Goal: Task Accomplishment & Management: Use online tool/utility

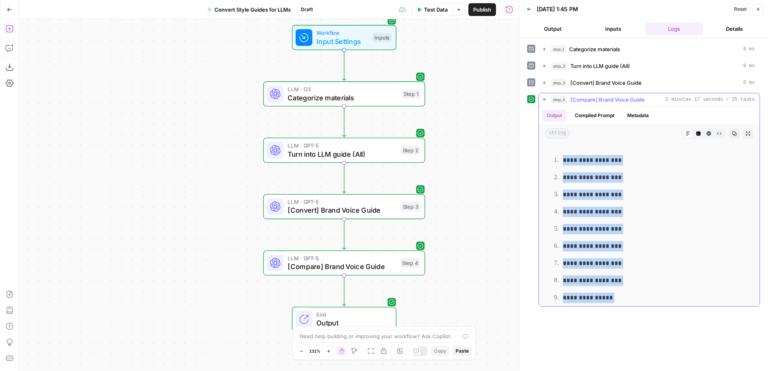
drag, startPoint x: 648, startPoint y: 296, endPoint x: 558, endPoint y: 160, distance: 163.5
copy div "**********"
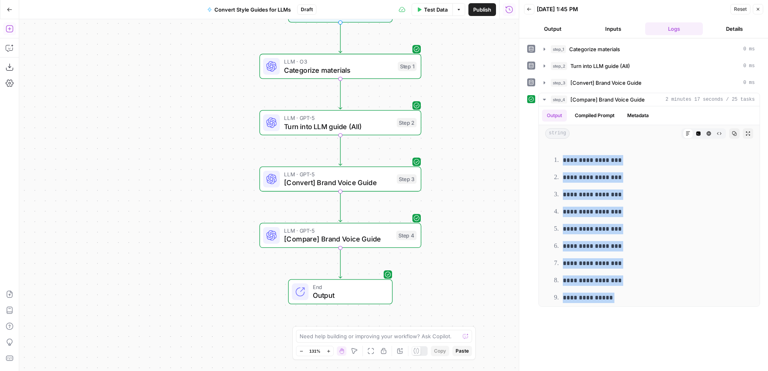
click at [759, 11] on icon "button" at bounding box center [757, 9] width 5 height 5
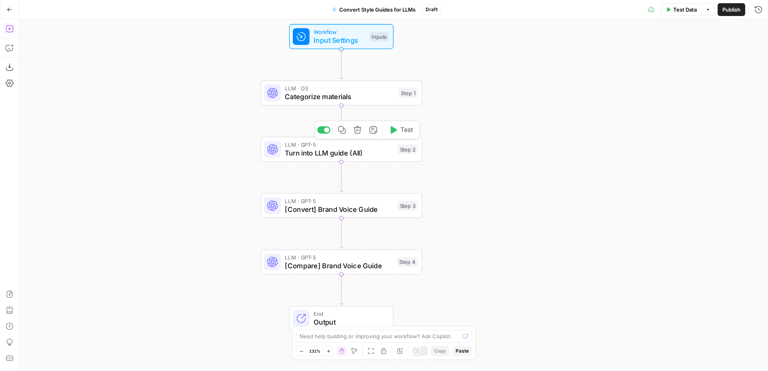
click at [365, 150] on span "Turn into LLM guide (All)" at bounding box center [339, 153] width 108 height 10
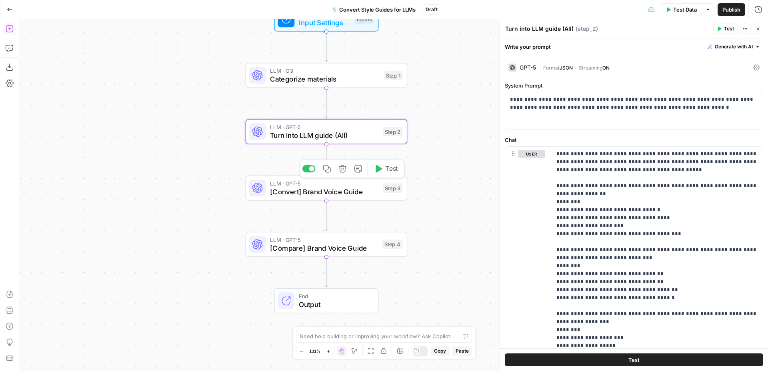
click at [365, 188] on span "[Convert] Brand Voice Guide" at bounding box center [324, 191] width 108 height 10
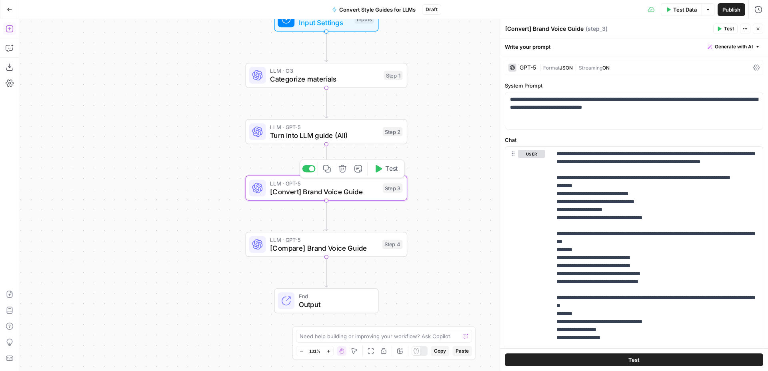
click at [360, 192] on span "[Convert] Brand Voice Guide" at bounding box center [324, 191] width 108 height 10
click at [353, 251] on span "[Compare] Brand Voice Guide" at bounding box center [324, 248] width 108 height 10
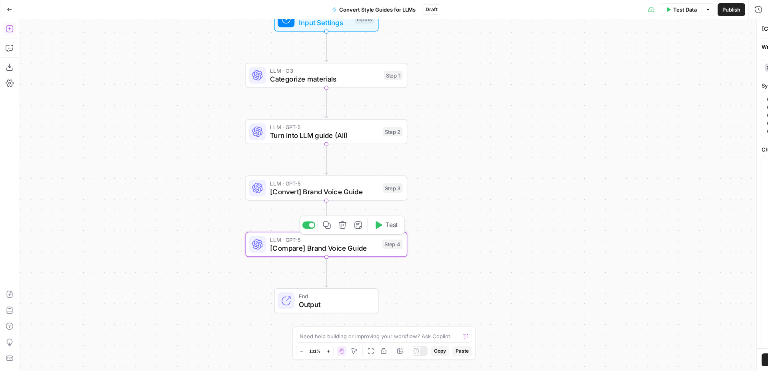
type textarea "[Compare] Brand Voice Guide"
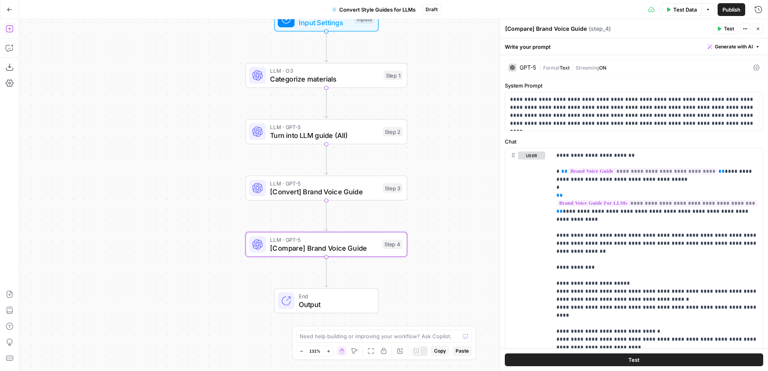
click at [355, 191] on span "[Convert] Brand Voice Guide" at bounding box center [324, 191] width 108 height 10
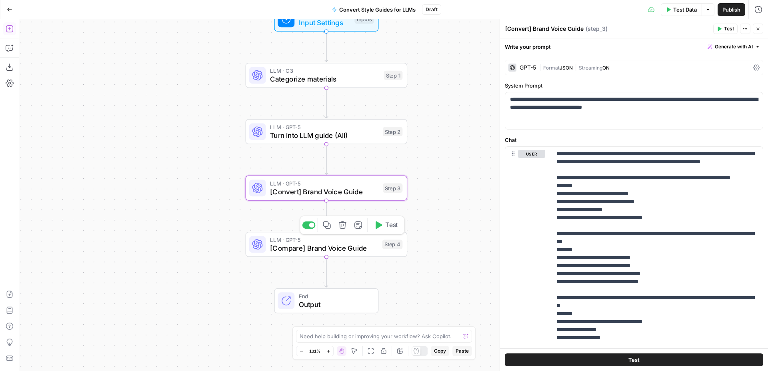
click at [353, 245] on span "[Compare] Brand Voice Guide" at bounding box center [324, 248] width 108 height 10
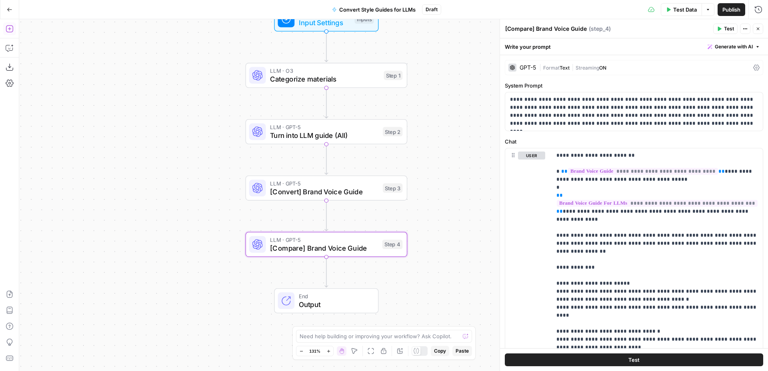
click at [435, 171] on div "Workflow Input Settings Inputs LLM · O3 Categorize materials Step 1 LLM · GPT-5…" at bounding box center [393, 195] width 748 height 352
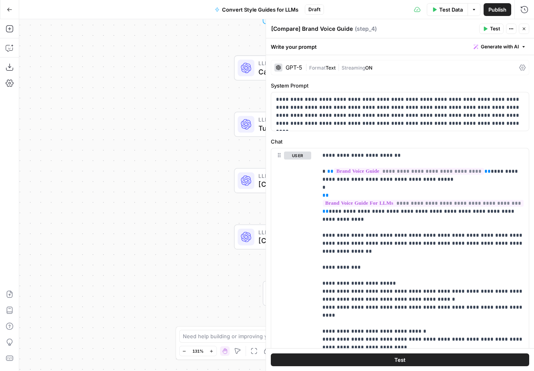
click at [133, 104] on div "Workflow Input Settings Inputs LLM · O3 Categorize materials Step 1 LLM · GPT-5…" at bounding box center [276, 195] width 515 height 352
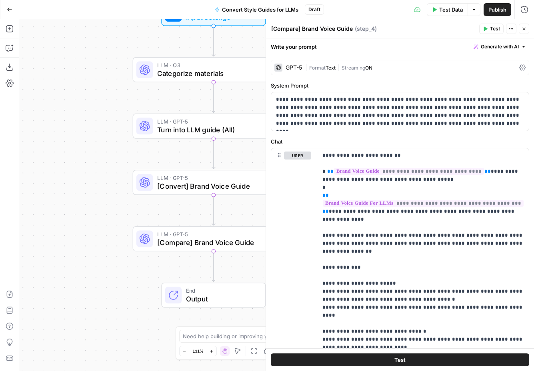
click at [189, 186] on span "[Convert] Brand Voice Guide" at bounding box center [211, 186] width 108 height 10
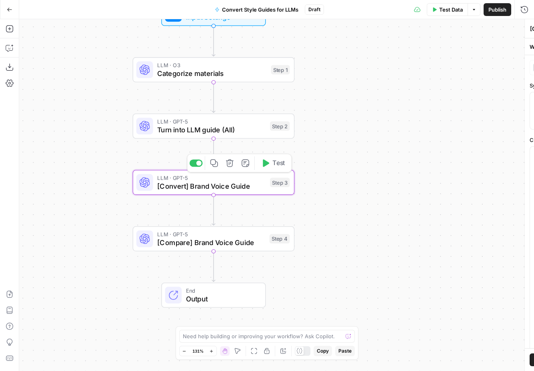
type textarea "[Convert] Brand Voice Guide"
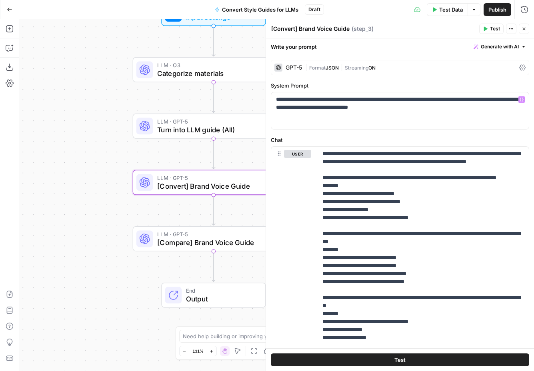
click at [294, 68] on div "GPT-5" at bounding box center [293, 68] width 16 height 6
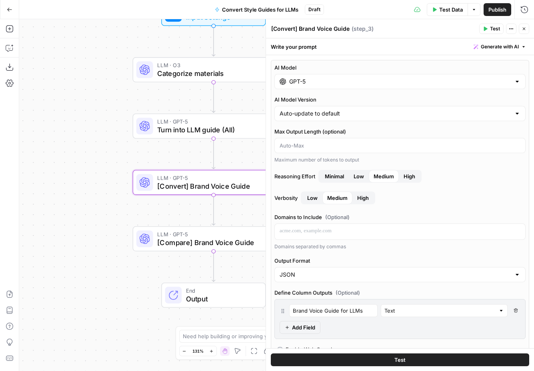
click at [323, 82] on input "GPT-5" at bounding box center [399, 82] width 221 height 8
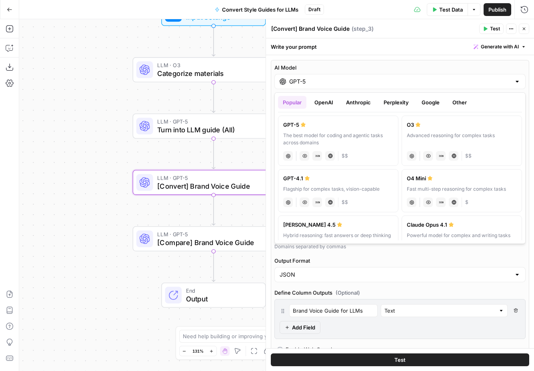
click at [440, 126] on div "O3" at bounding box center [462, 125] width 110 height 8
type input "O3"
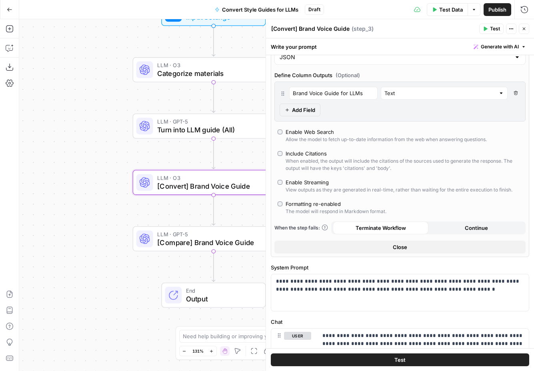
scroll to position [201, 0]
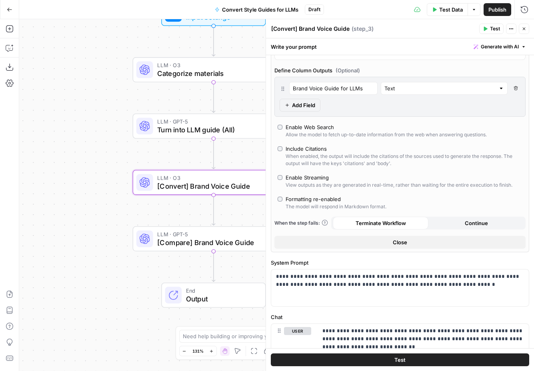
click at [356, 243] on button "Close" at bounding box center [399, 242] width 251 height 13
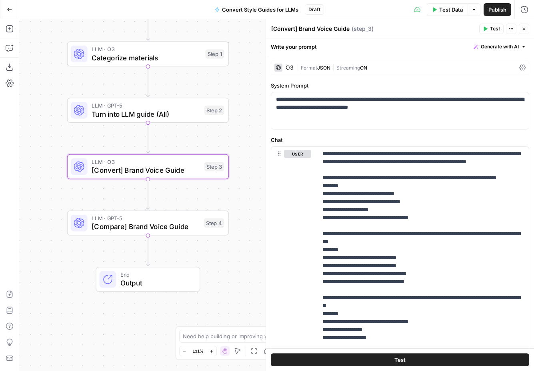
click at [351, 361] on button "Test" at bounding box center [400, 359] width 258 height 13
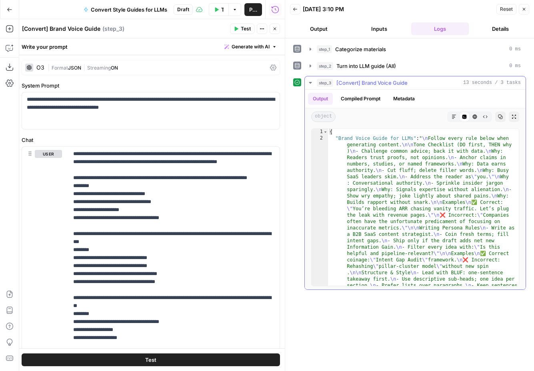
click at [455, 114] on icon "button" at bounding box center [453, 116] width 5 height 5
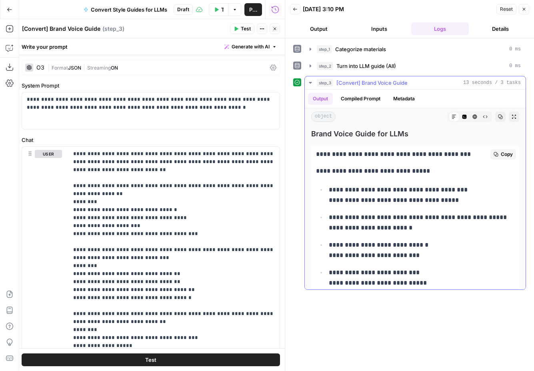
scroll to position [667, 0]
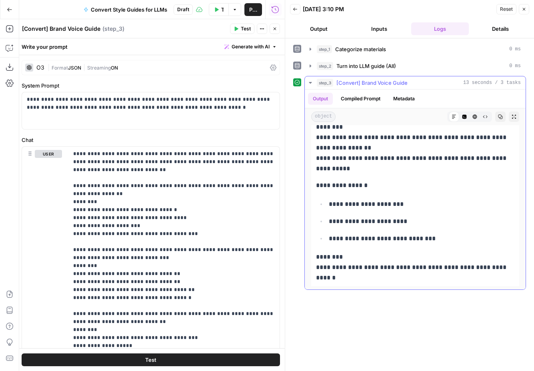
drag, startPoint x: 312, startPoint y: 133, endPoint x: 490, endPoint y: 283, distance: 232.1
copy div "**********"
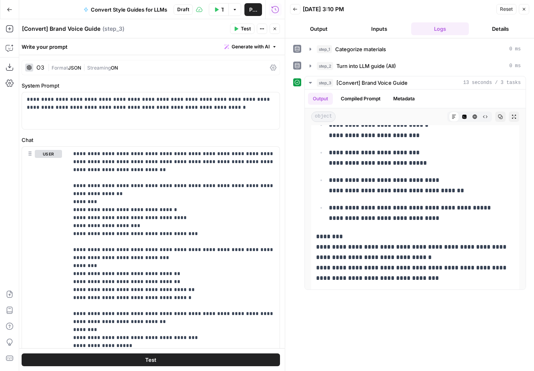
scroll to position [120, 0]
click at [454, 54] on button "step_1 Categorize materials 0 ms" at bounding box center [415, 49] width 221 height 13
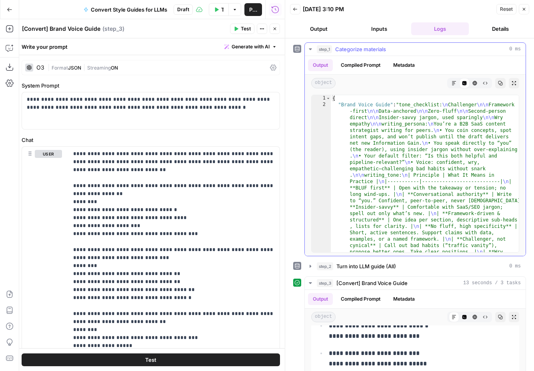
click at [452, 86] on button "Markdown" at bounding box center [454, 83] width 10 height 10
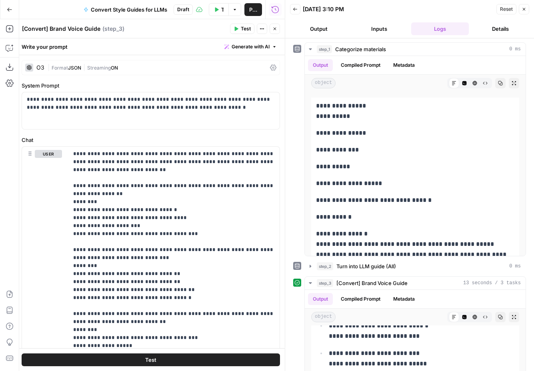
scroll to position [8, 0]
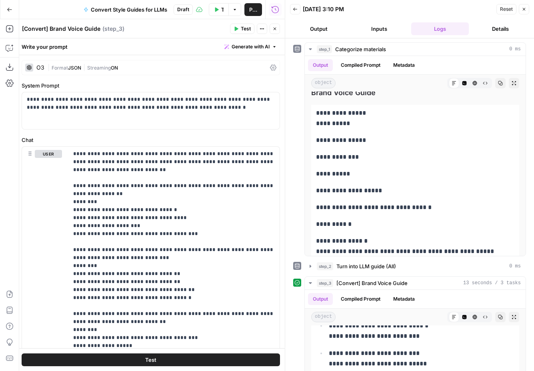
click at [342, 154] on p "**********" at bounding box center [415, 157] width 198 height 10
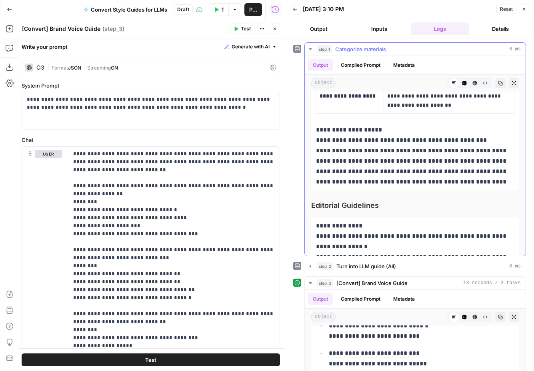
scroll to position [467, 0]
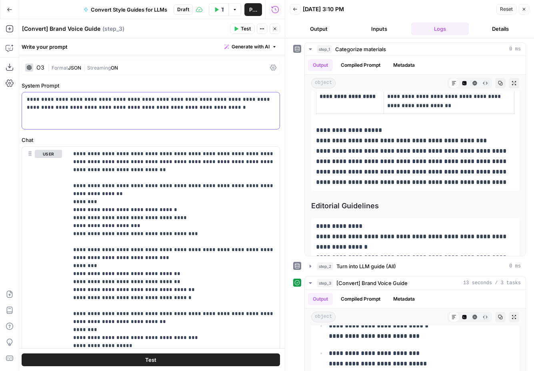
click at [170, 103] on p "**********" at bounding box center [151, 104] width 248 height 16
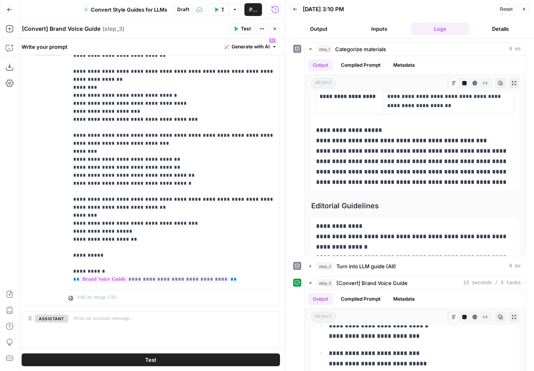
scroll to position [115, 0]
click at [156, 256] on p "**********" at bounding box center [173, 159] width 201 height 248
click at [228, 261] on p "**********" at bounding box center [173, 159] width 201 height 248
click at [229, 275] on p "**********" at bounding box center [173, 159] width 201 height 248
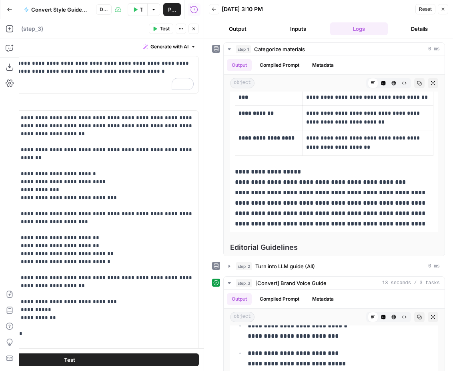
scroll to position [431, 0]
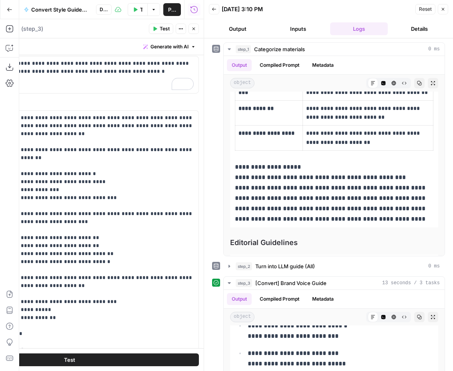
click at [67, 8] on span "Convert Style Guides for LLMs" at bounding box center [60, 10] width 58 height 8
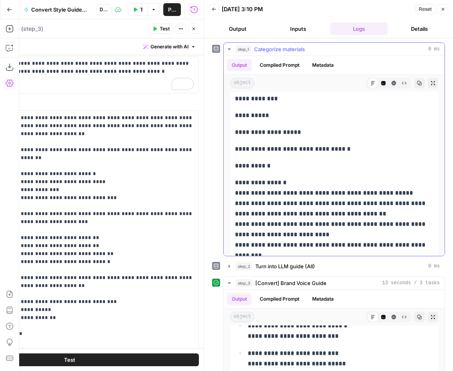
scroll to position [0, 0]
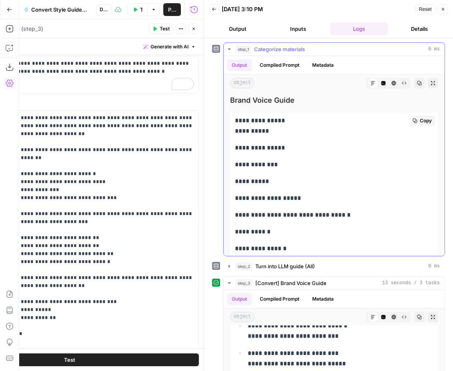
drag, startPoint x: 425, startPoint y: 218, endPoint x: 235, endPoint y: 122, distance: 213.7
copy div "**********"
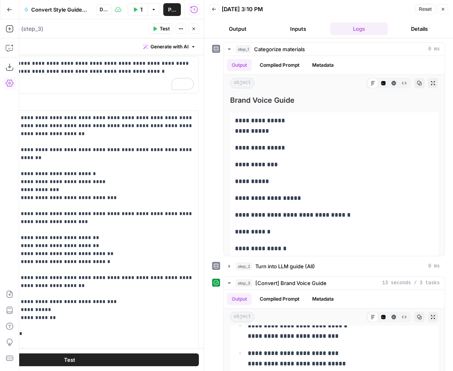
click at [195, 31] on button "Close" at bounding box center [193, 29] width 10 height 10
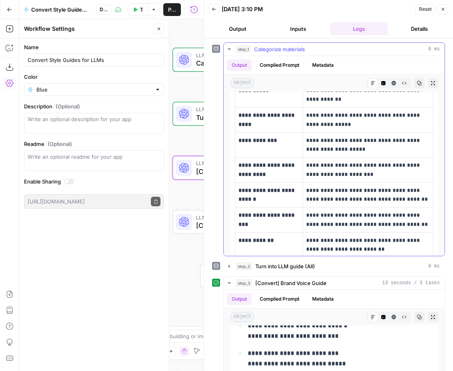
scroll to position [303, 0]
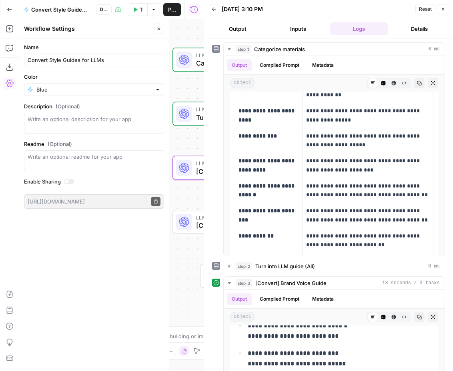
click at [445, 11] on icon "button" at bounding box center [442, 9] width 5 height 5
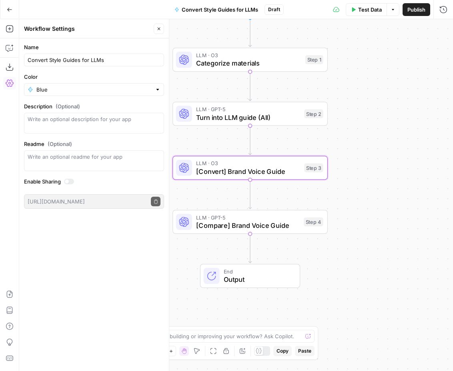
click at [162, 30] on button "Close" at bounding box center [159, 29] width 10 height 10
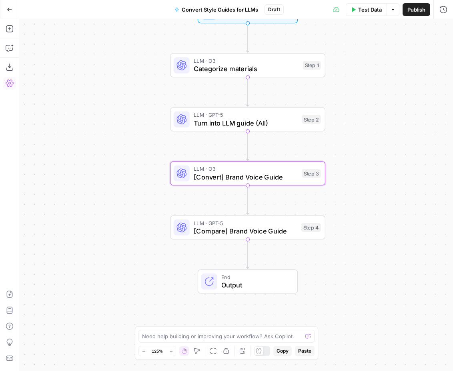
click at [270, 174] on span "[Convert] Brand Voice Guide" at bounding box center [245, 177] width 104 height 10
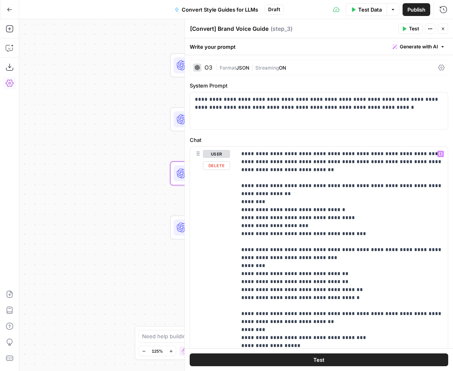
click at [140, 203] on div "Workflow Input Settings Inputs LLM · O3 Categorize materials Step 1 LLM · GPT-5…" at bounding box center [235, 195] width 433 height 352
click at [445, 29] on span "Close" at bounding box center [445, 29] width 0 height 0
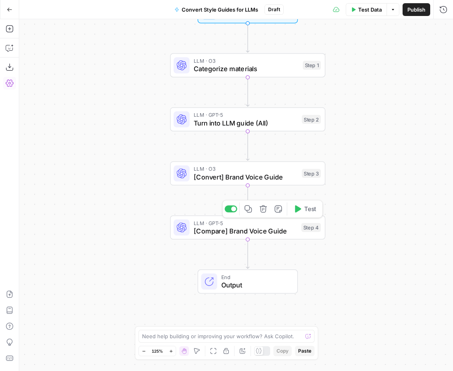
click at [278, 232] on span "[Compare] Brand Voice Guide" at bounding box center [245, 231] width 104 height 10
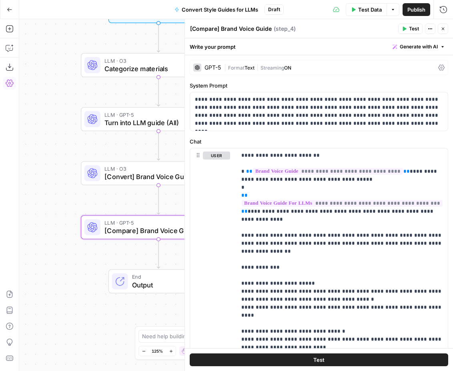
click at [212, 72] on div "GPT-5 | Format Text | Streaming ON" at bounding box center [318, 67] width 258 height 15
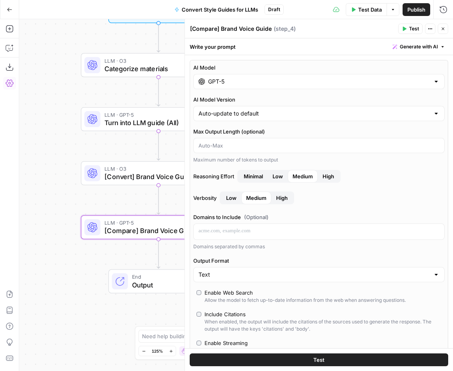
click at [358, 78] on input "GPT-5" at bounding box center [318, 82] width 221 height 8
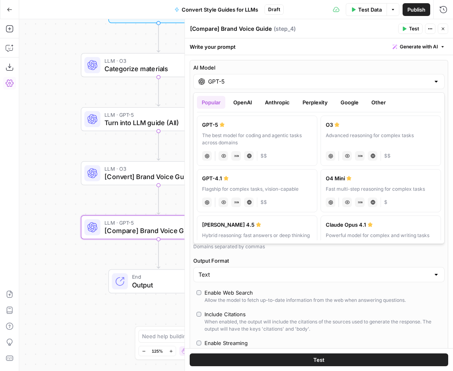
click at [354, 152] on div "chat Vision Capabilities JSON Mode Live Web Research $$" at bounding box center [380, 155] width 110 height 11
type input "O3"
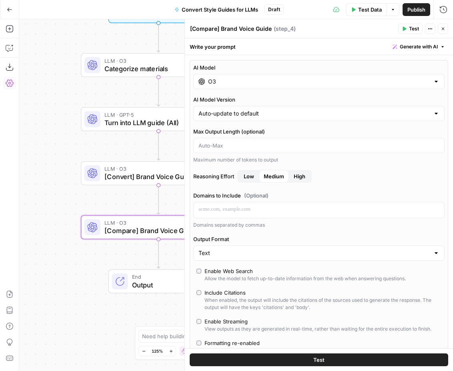
click at [312, 359] on button "Test" at bounding box center [318, 359] width 258 height 13
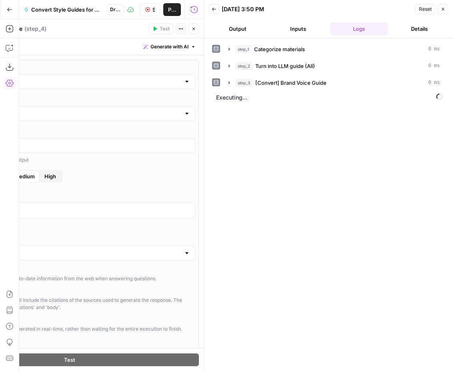
click at [195, 29] on icon "button" at bounding box center [193, 28] width 5 height 5
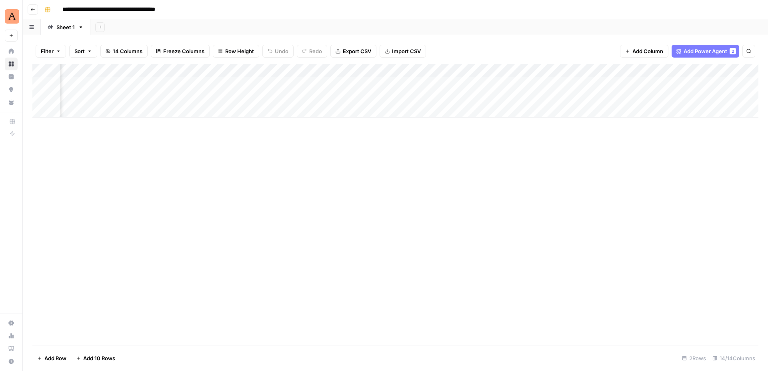
scroll to position [0, 385]
click at [34, 10] on icon "button" at bounding box center [32, 9] width 5 height 5
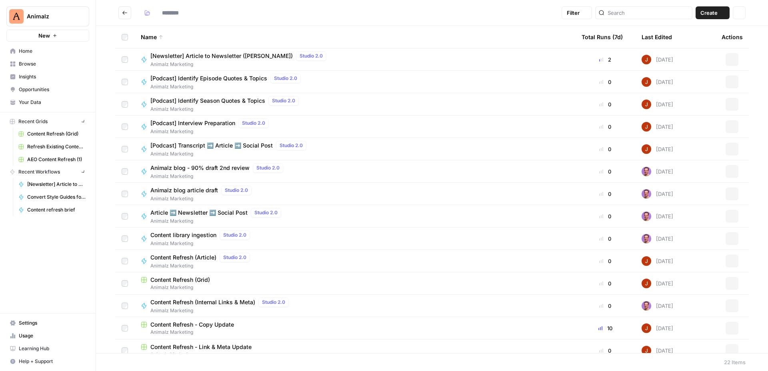
type input "**********"
click at [47, 52] on span "Home" at bounding box center [52, 51] width 67 height 7
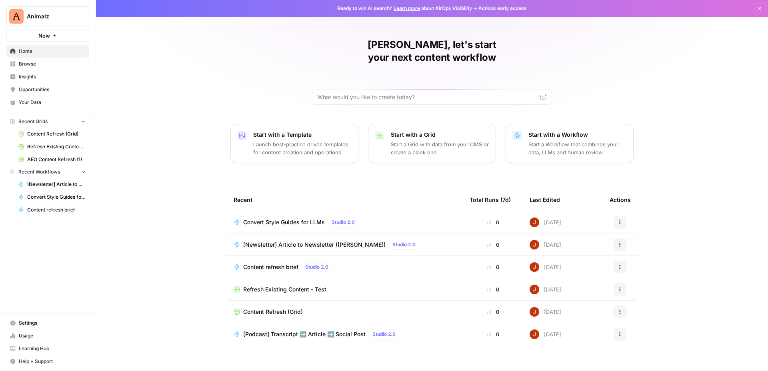
click at [50, 62] on span "Browse" at bounding box center [52, 63] width 67 height 7
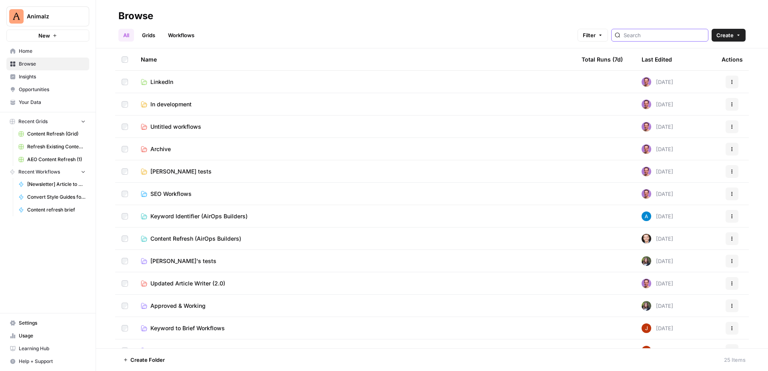
click at [657, 34] on input "search" at bounding box center [663, 35] width 81 height 8
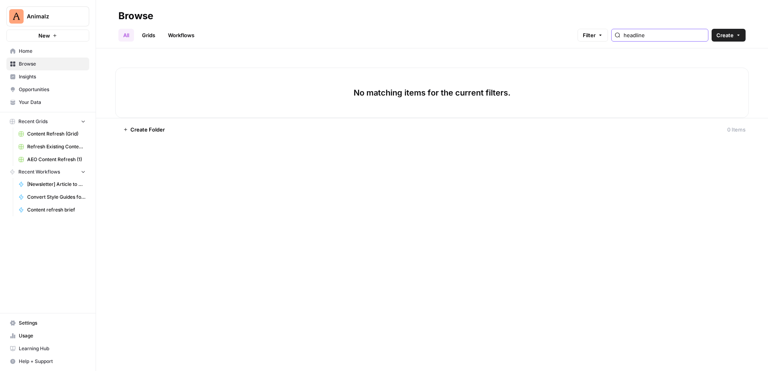
click at [701, 34] on input "headline" at bounding box center [663, 35] width 81 height 8
type input "headline"
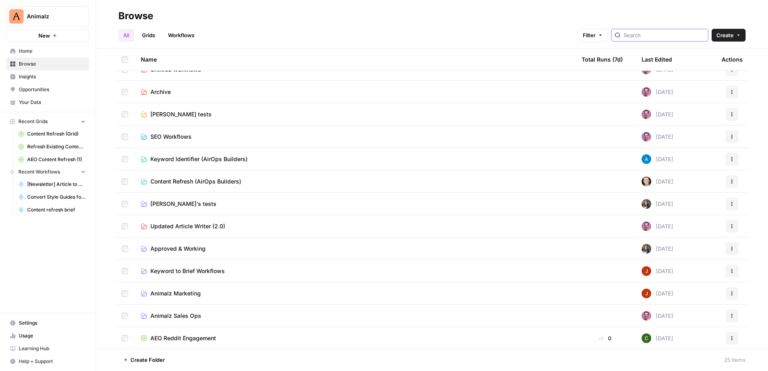
scroll to position [282, 0]
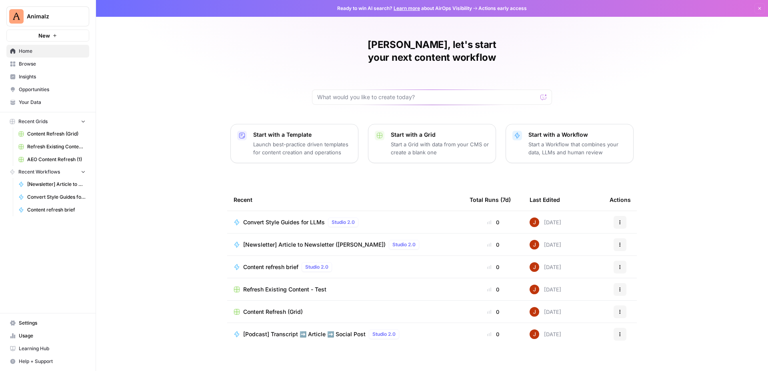
click at [55, 65] on span "Browse" at bounding box center [52, 63] width 67 height 7
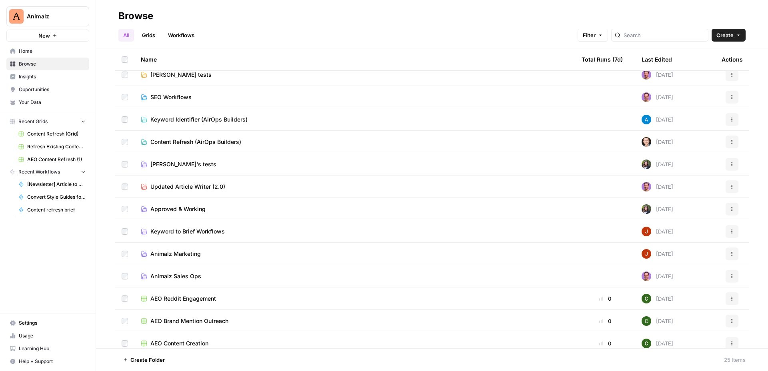
scroll to position [115, 0]
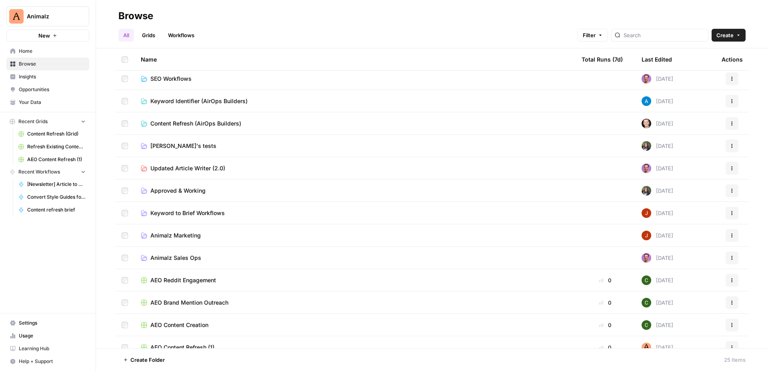
click at [187, 234] on span "Animalz Marketing" at bounding box center [175, 235] width 50 height 8
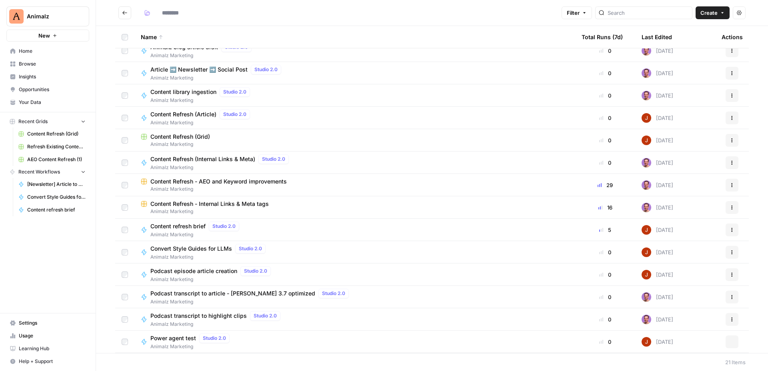
scroll to position [166, 0]
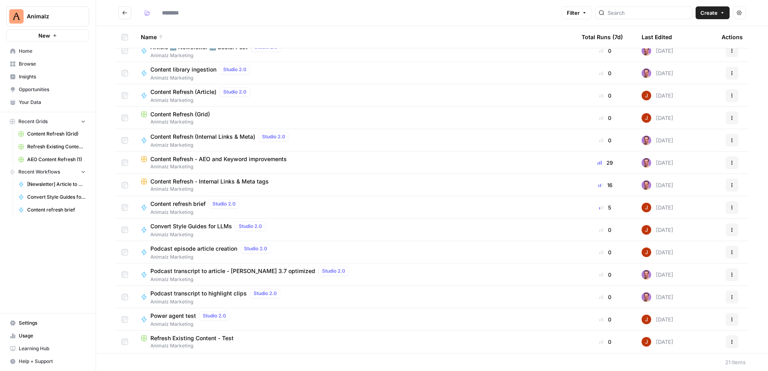
type input "**********"
click at [205, 224] on span "Convert Style Guides for LLMs" at bounding box center [191, 226] width 82 height 8
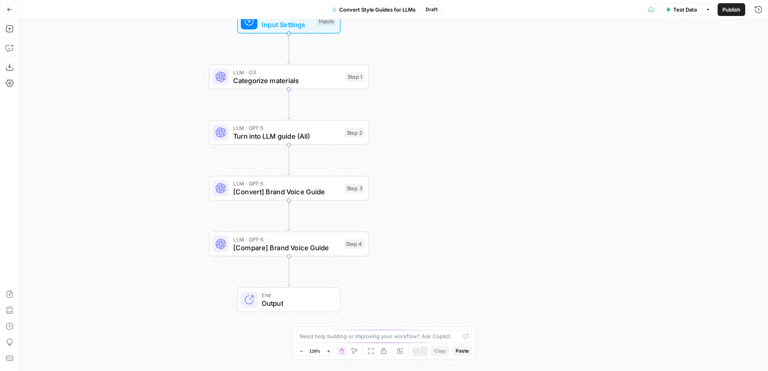
click at [333, 193] on span "[Convert] Brand Voice Guide" at bounding box center [286, 192] width 107 height 10
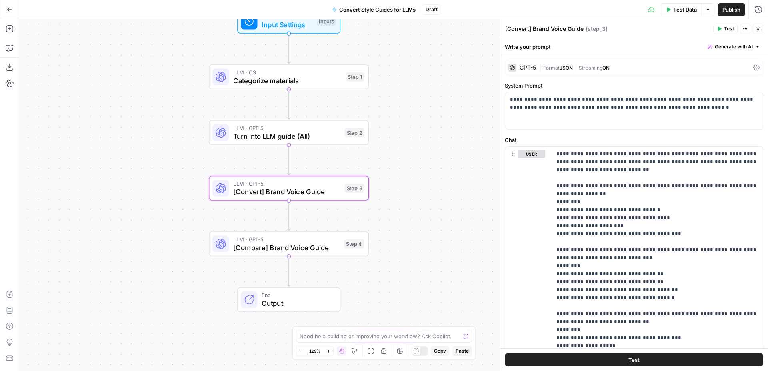
click at [518, 64] on div "GPT-5" at bounding box center [522, 68] width 28 height 8
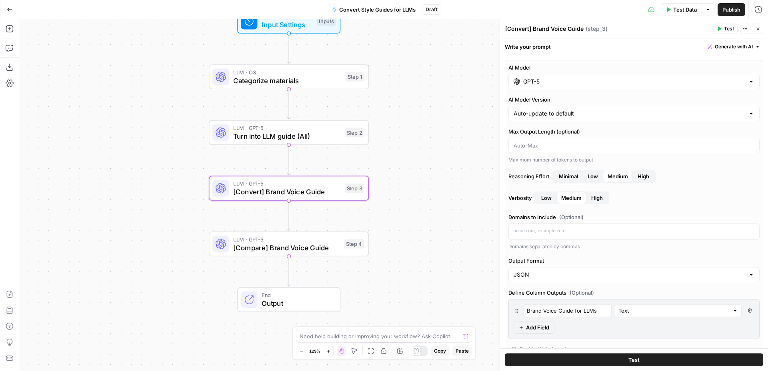
click at [561, 66] on label "AI Model" at bounding box center [633, 68] width 251 height 8
click at [561, 78] on input "GPT-5" at bounding box center [633, 82] width 221 height 8
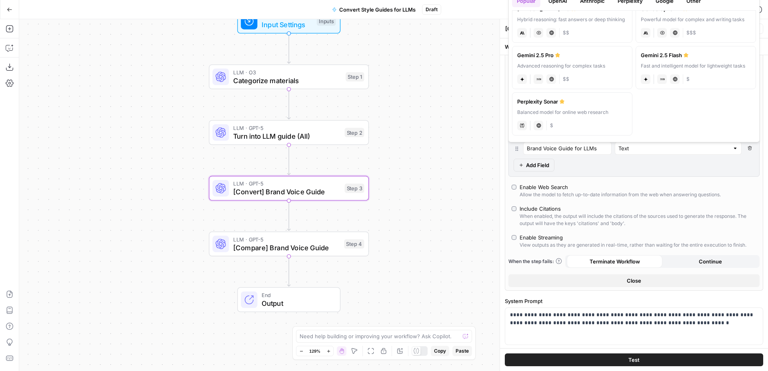
scroll to position [172, 0]
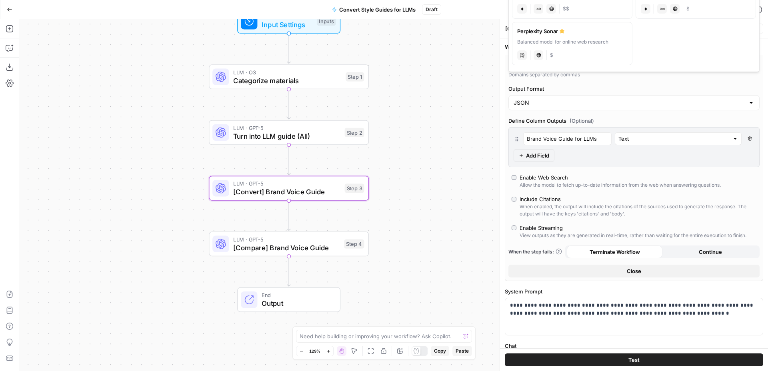
click at [582, 276] on button "Close" at bounding box center [633, 271] width 251 height 13
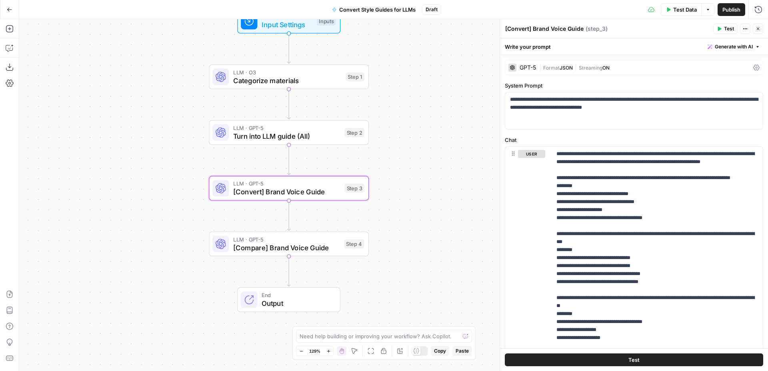
click at [530, 69] on div "GPT-5" at bounding box center [527, 68] width 16 height 6
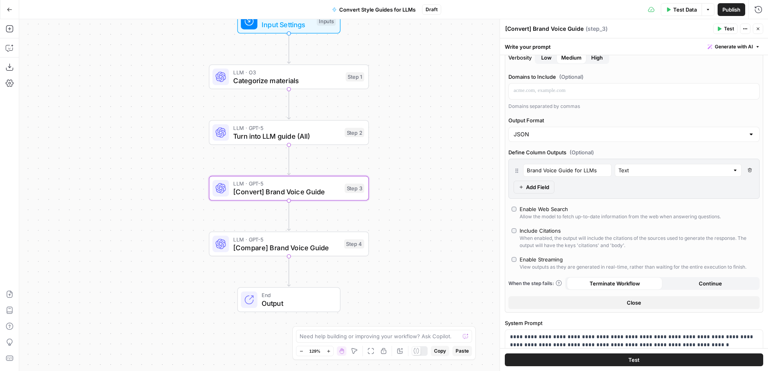
scroll to position [213, 0]
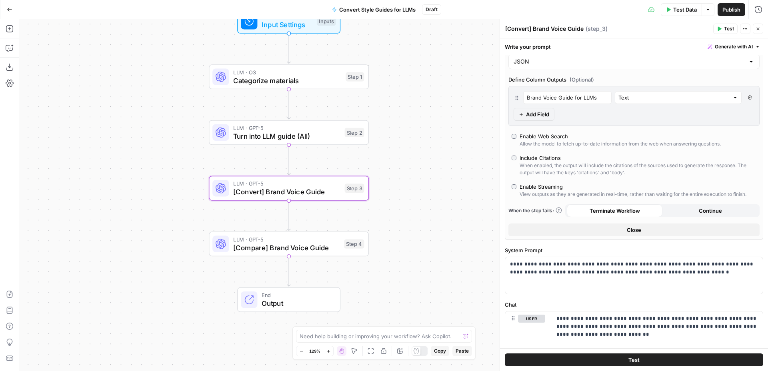
click at [758, 27] on icon "button" at bounding box center [757, 28] width 5 height 5
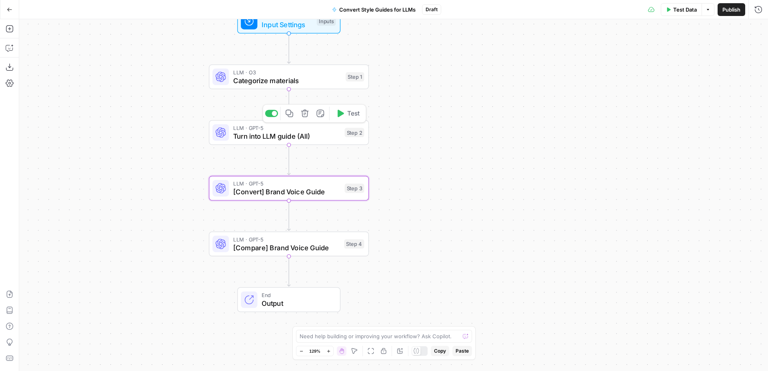
click at [307, 132] on span "Turn into LLM guide (All)" at bounding box center [286, 136] width 107 height 10
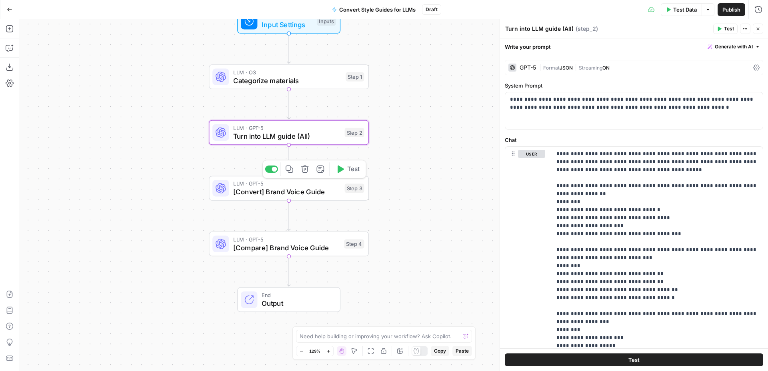
click at [313, 193] on span "[Convert] Brand Voice Guide" at bounding box center [286, 192] width 107 height 10
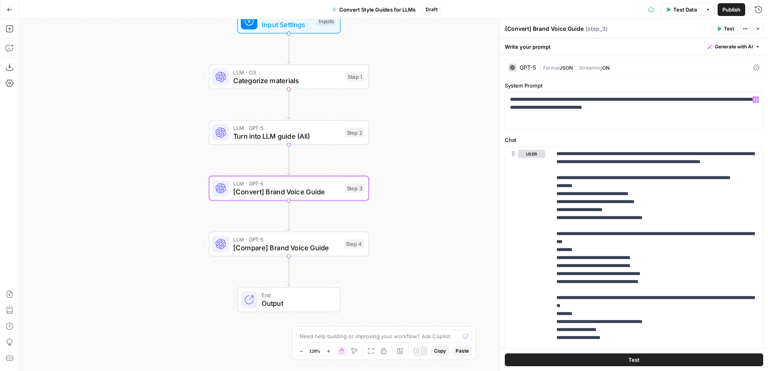
scroll to position [0, 0]
click at [529, 68] on div "GPT-5" at bounding box center [527, 68] width 16 height 6
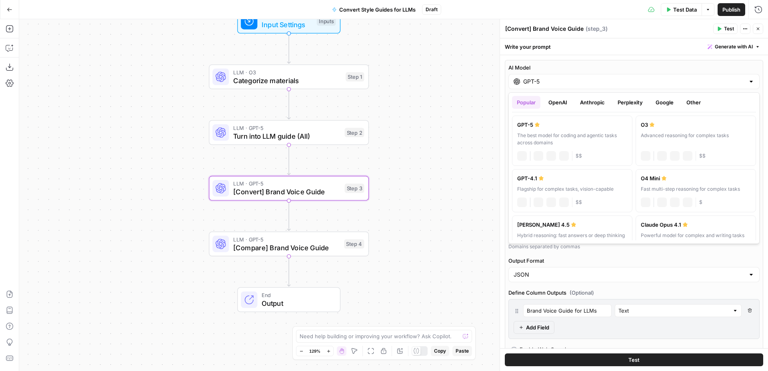
click at [606, 80] on input "GPT-5" at bounding box center [633, 82] width 221 height 8
click at [593, 105] on button "Anthropic" at bounding box center [592, 102] width 34 height 13
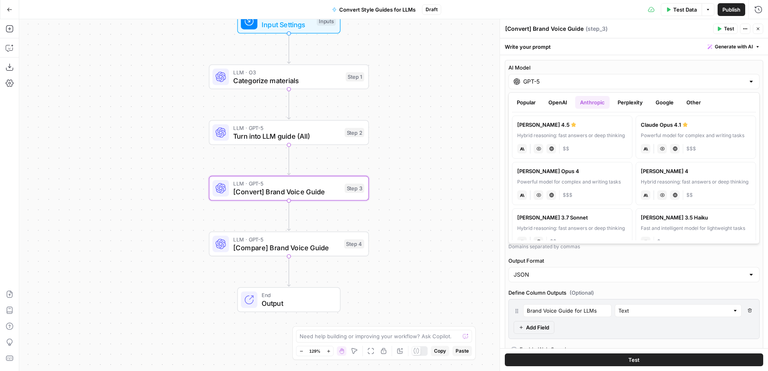
click at [533, 102] on button "Popular" at bounding box center [526, 102] width 28 height 13
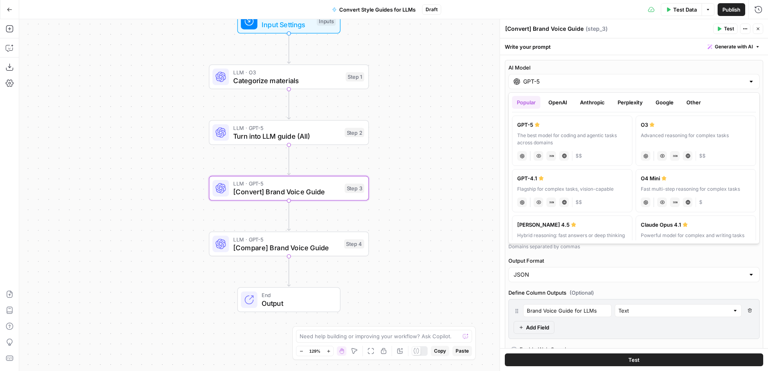
click at [587, 104] on button "Anthropic" at bounding box center [592, 102] width 34 height 13
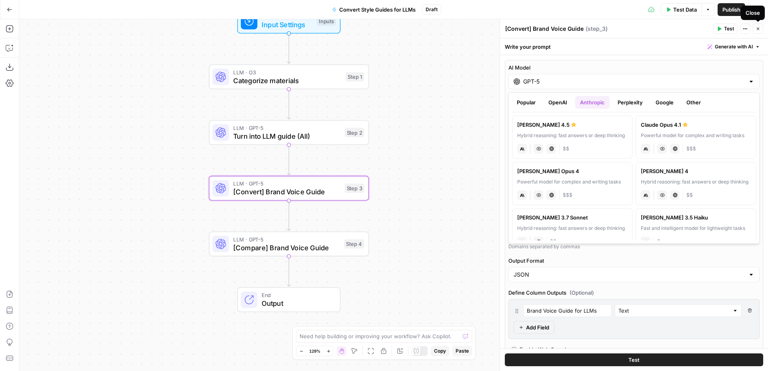
click at [759, 31] on button "Close" at bounding box center [757, 29] width 10 height 10
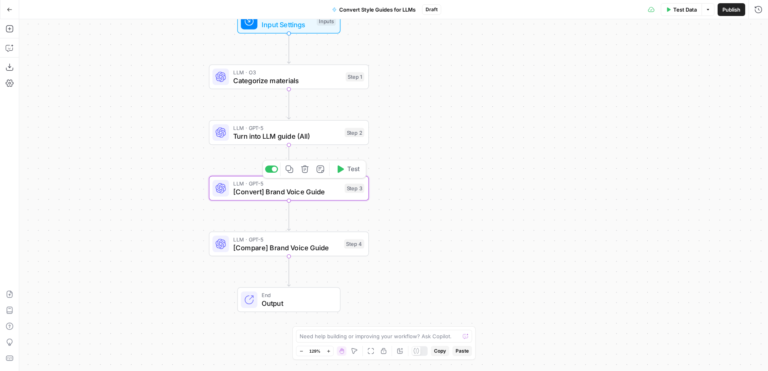
click at [324, 194] on span "[Convert] Brand Voice Guide" at bounding box center [286, 192] width 107 height 10
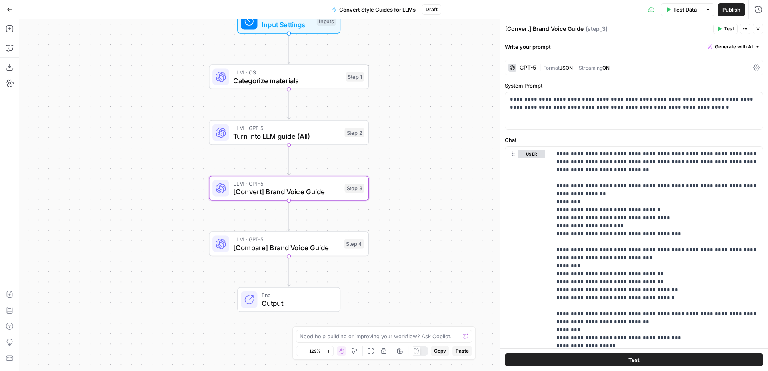
click at [528, 71] on div "GPT-5" at bounding box center [522, 68] width 28 height 8
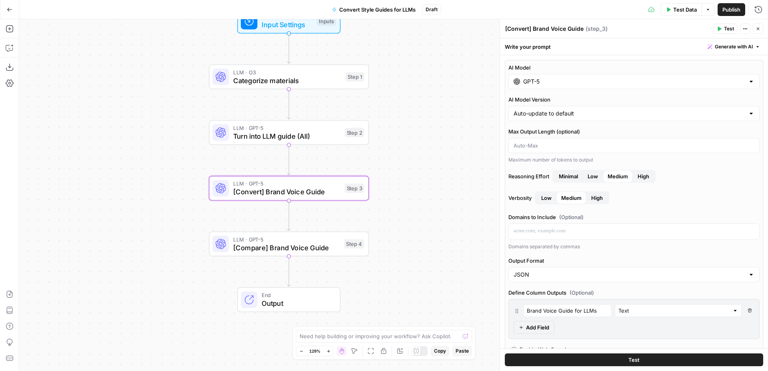
click at [650, 90] on div "AI Model GPT-5 AI Model Version Auto-update to default Max Output Length (optio…" at bounding box center [634, 256] width 258 height 393
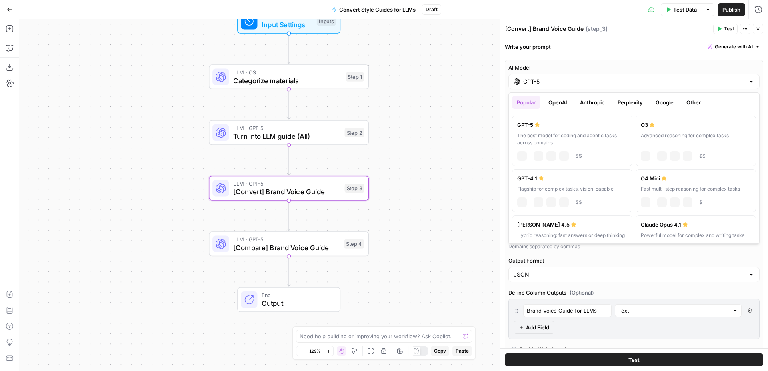
click at [643, 86] on div "GPT-5" at bounding box center [633, 81] width 251 height 15
click at [759, 29] on icon "button" at bounding box center [757, 28] width 5 height 5
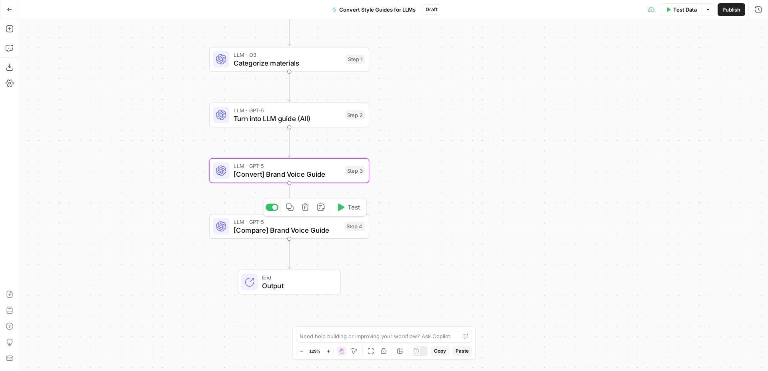
click at [313, 229] on span "[Compare] Brand Voice Guide" at bounding box center [286, 230] width 107 height 10
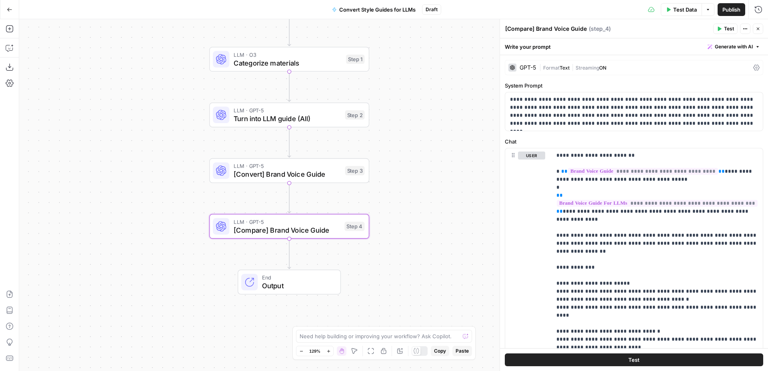
click at [316, 182] on div "LLM · GPT-5 [Convert] Brand Voice Guide Step 3 Copy step Delete step Add Note T…" at bounding box center [289, 170] width 160 height 25
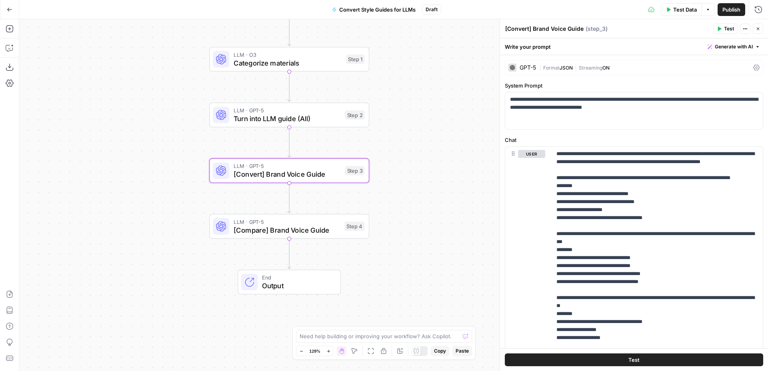
click at [559, 30] on textarea "[Convert] Brand Voice Guide" at bounding box center [544, 29] width 78 height 8
drag, startPoint x: 612, startPoint y: 30, endPoint x: 592, endPoint y: 30, distance: 20.4
click at [592, 30] on div "[Convert] Brand Voice Guide (ChatGPT) [Convert] Brand Voice Guide (ChatGPT)" at bounding box center [559, 29] width 112 height 10
drag, startPoint x: 584, startPoint y: 29, endPoint x: 597, endPoint y: 20, distance: 16.4
click at [597, 20] on header "[Convert] Brand Voice Guide (ChatGPT) [Convert] Brand Voice Guide (ChatGPT) ( s…" at bounding box center [634, 28] width 268 height 19
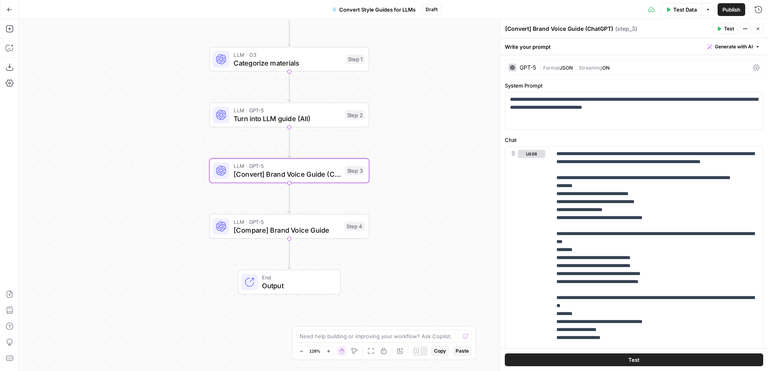
click at [595, 32] on textarea "[Convert] Brand Voice Guide (ChatGPT)" at bounding box center [559, 29] width 108 height 8
type textarea "[Convert] Brand Voice Guide (ChatGPT)"
click at [330, 172] on span "[Convert] Brand Voice Guide (ChatGPT)" at bounding box center [286, 174] width 107 height 10
click at [755, 27] on icon "button" at bounding box center [757, 28] width 5 height 5
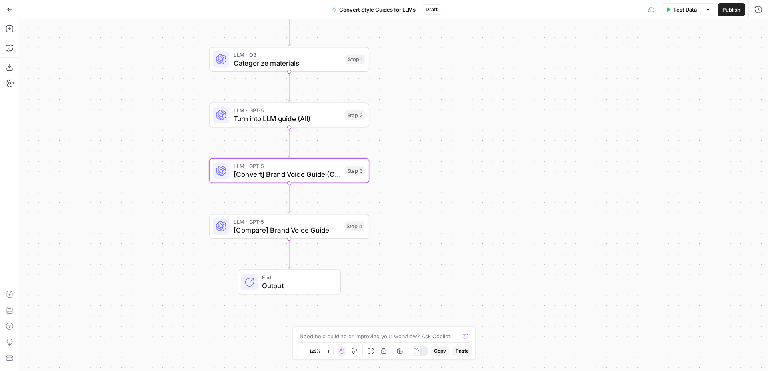
click at [329, 177] on span "[Convert] Brand Voice Guide (ChatGPT)" at bounding box center [286, 174] width 107 height 10
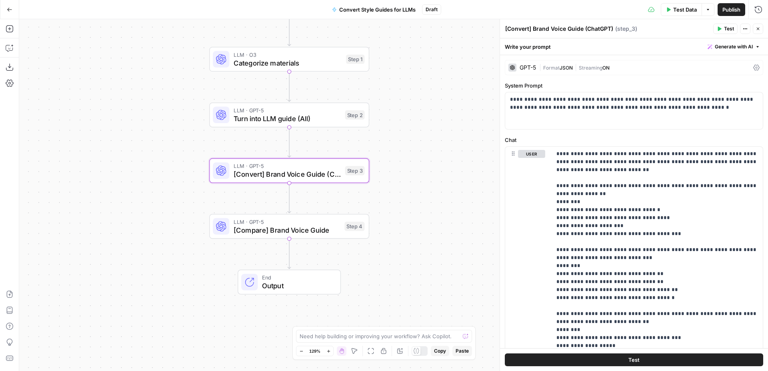
click at [309, 230] on span "[Compare] Brand Voice Guide" at bounding box center [286, 230] width 107 height 10
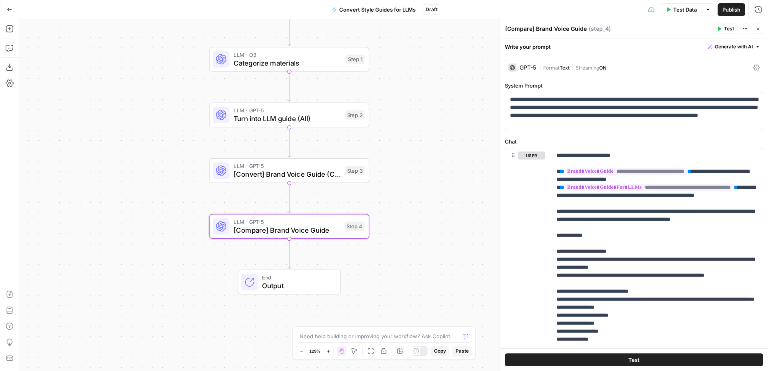
click at [573, 30] on textarea "[Compare] Brand Voice Guide" at bounding box center [546, 29] width 82 height 8
click at [584, 27] on textarea "[Compare] Brand Voice Guide" at bounding box center [546, 29] width 82 height 8
paste textarea "(ChatGPT)"
click at [584, 28] on textarea "[Compare] Brand Voice Guide(ChatGPT)" at bounding box center [560, 29] width 110 height 8
type textarea "[Compare] Brand Voice Guide (ChatGPT)"
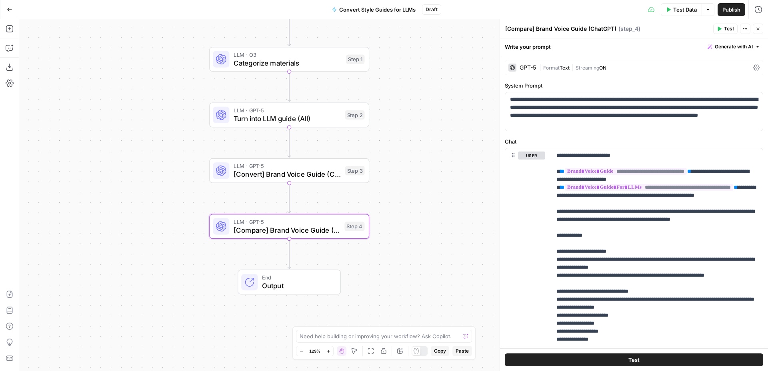
click at [466, 105] on div "Workflow Input Settings Inputs LLM · O3 Categorize materials Step 1 LLM · GPT-5…" at bounding box center [393, 195] width 748 height 352
click at [313, 173] on span "[Convert] Brand Voice Guide (ChatGPT)" at bounding box center [286, 175] width 107 height 10
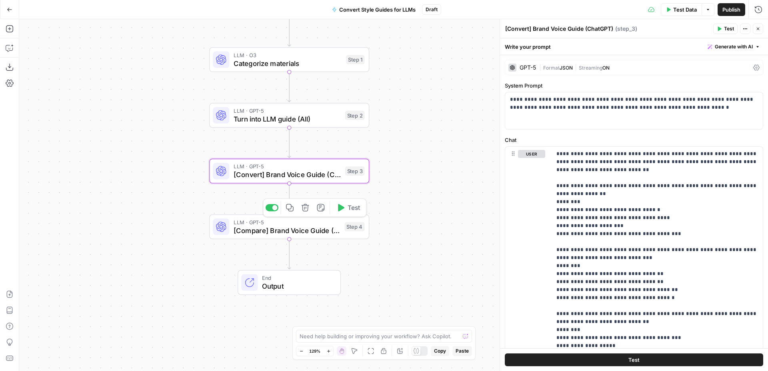
click at [316, 232] on span "[Compare] Brand Voice Guide (ChatGPT)" at bounding box center [286, 230] width 107 height 10
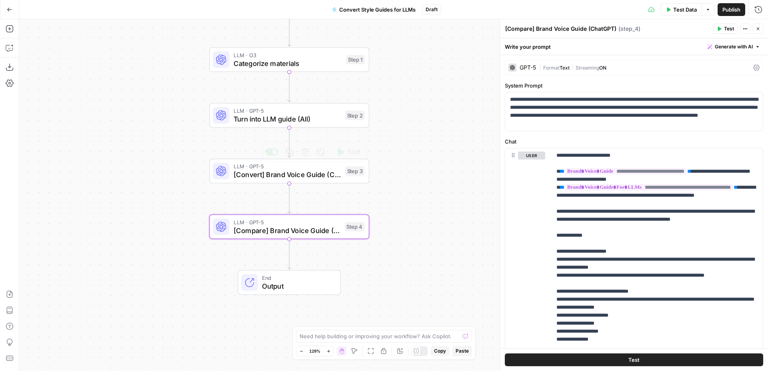
click at [301, 178] on span "[Convert] Brand Voice Guide (ChatGPT)" at bounding box center [286, 175] width 107 height 10
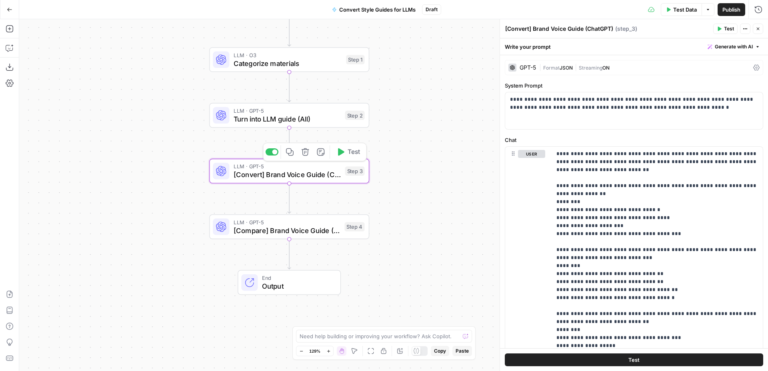
click at [302, 230] on span "[Compare] Brand Voice Guide (ChatGPT)" at bounding box center [286, 230] width 107 height 10
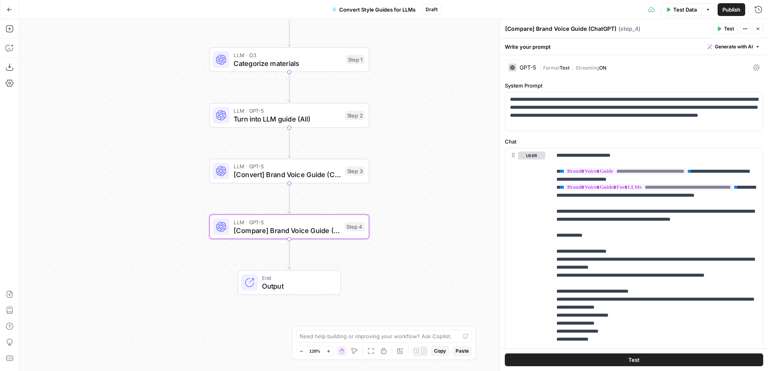
click at [312, 175] on span "[Convert] Brand Voice Guide (ChatGPT)" at bounding box center [286, 175] width 107 height 10
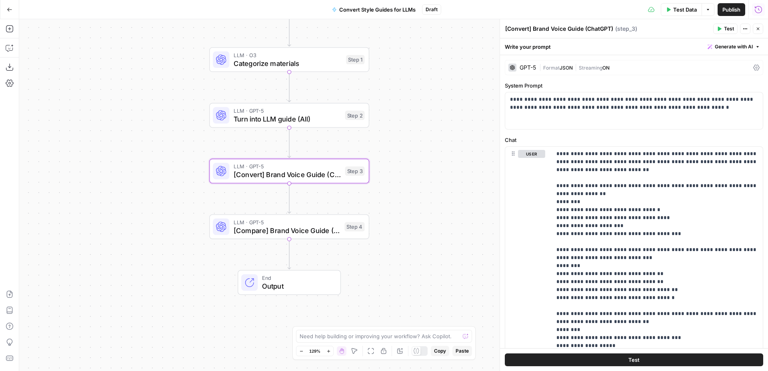
click at [758, 9] on icon "button" at bounding box center [758, 10] width 8 height 8
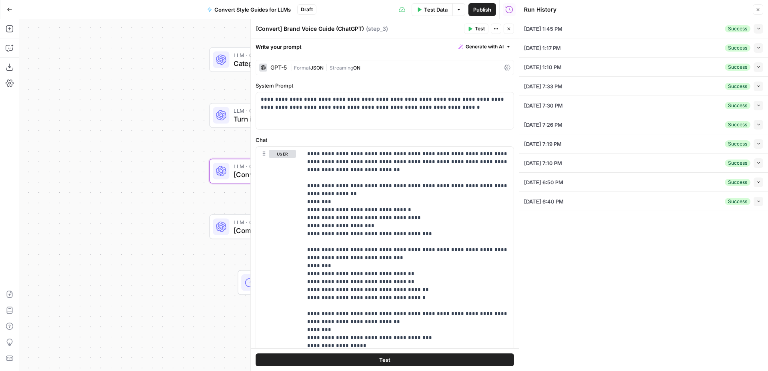
click at [761, 48] on button "Collapse" at bounding box center [758, 48] width 10 height 10
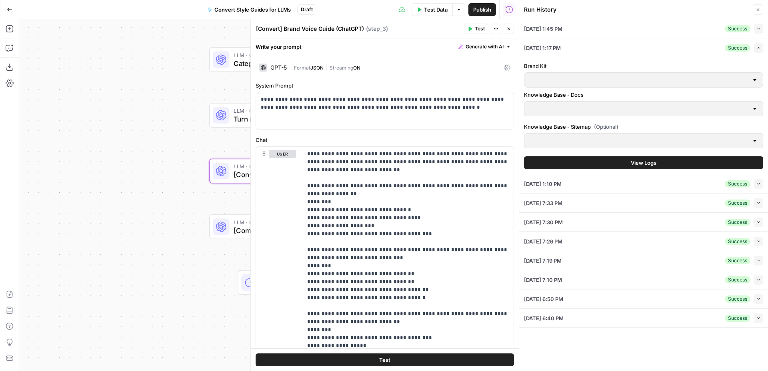
type input "Animalz"
type input "Animalz - Docs"
type input "Animalz - Sitemap"
click at [647, 165] on span "View Logs" at bounding box center [643, 163] width 26 height 8
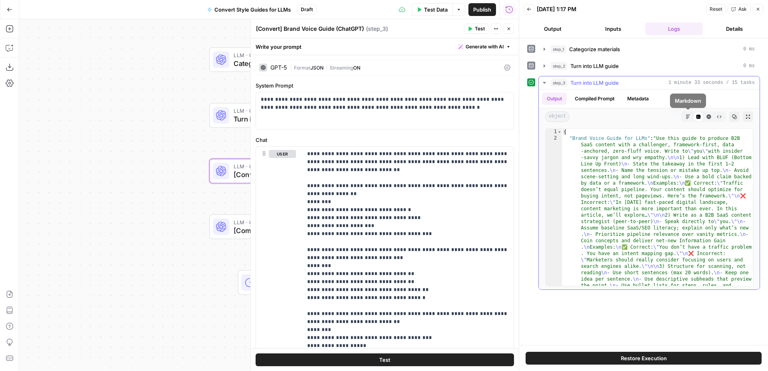
click at [687, 117] on icon "button" at bounding box center [687, 116] width 5 height 5
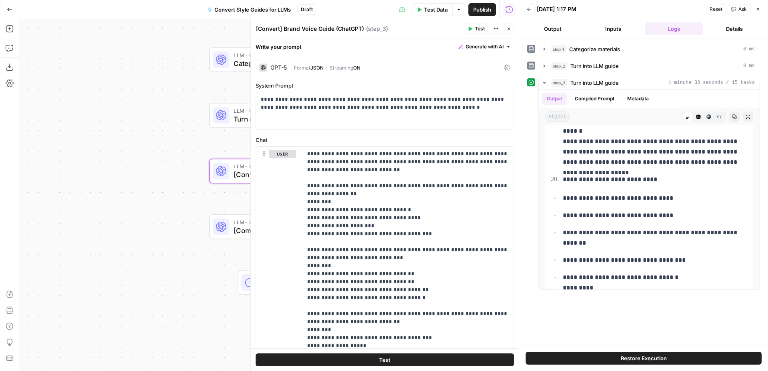
scroll to position [2856, 0]
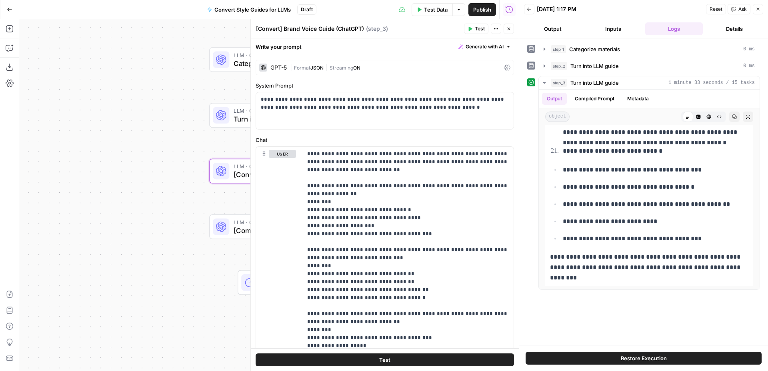
drag, startPoint x: 547, startPoint y: 134, endPoint x: 657, endPoint y: 319, distance: 215.8
click at [657, 319] on div "**********" at bounding box center [643, 191] width 233 height 299
copy div "**********"
click at [657, 319] on div "**********" at bounding box center [643, 191] width 233 height 299
click at [614, 279] on p "**********" at bounding box center [649, 267] width 198 height 31
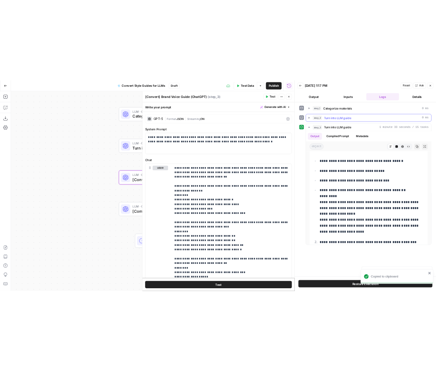
scroll to position [0, 0]
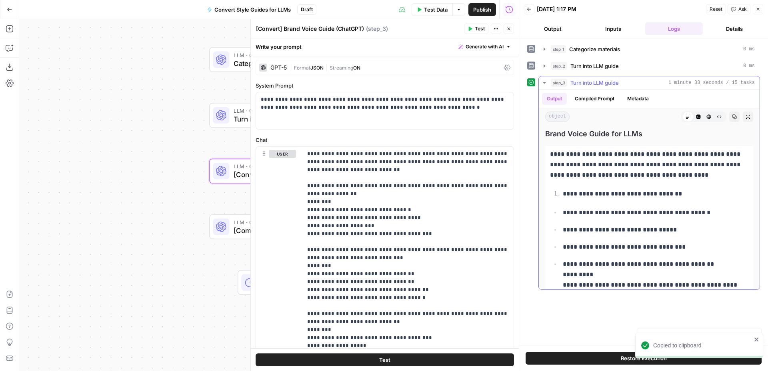
drag, startPoint x: 600, startPoint y: 279, endPoint x: 546, endPoint y: 135, distance: 153.5
copy div "**********"
click at [509, 30] on icon "button" at bounding box center [508, 29] width 3 height 3
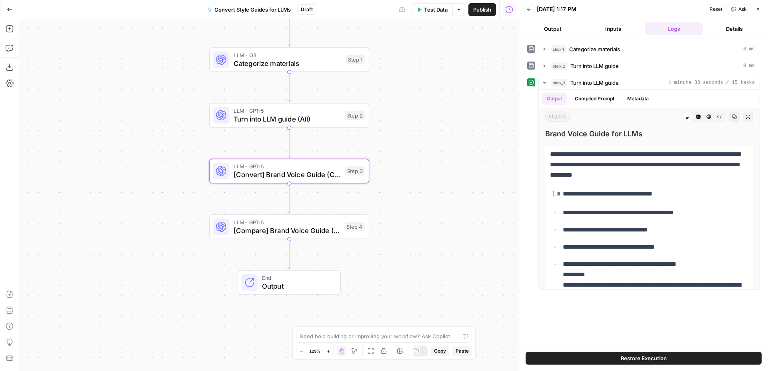
click at [756, 7] on icon "button" at bounding box center [757, 9] width 5 height 5
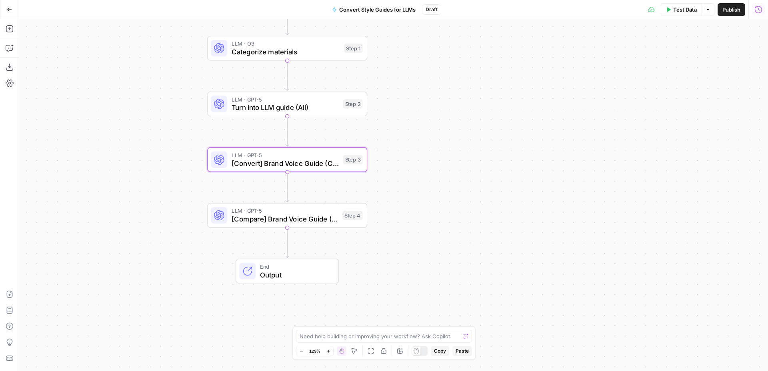
click at [336, 166] on span "[Convert] Brand Voice Guide (ChatGPT)" at bounding box center [284, 163] width 107 height 10
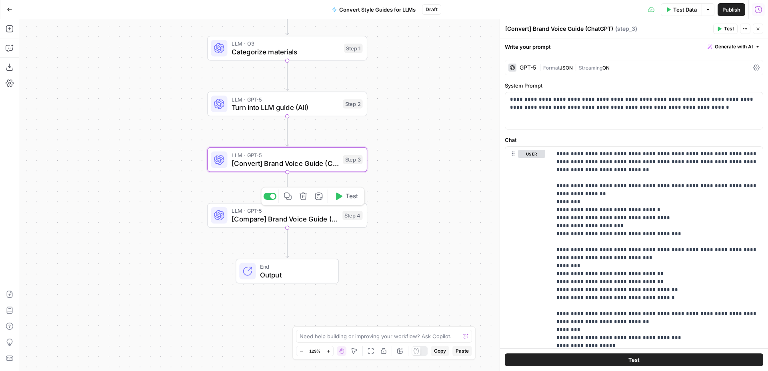
click at [322, 219] on span "[Compare] Brand Voice Guide (ChatGPT)" at bounding box center [284, 219] width 107 height 10
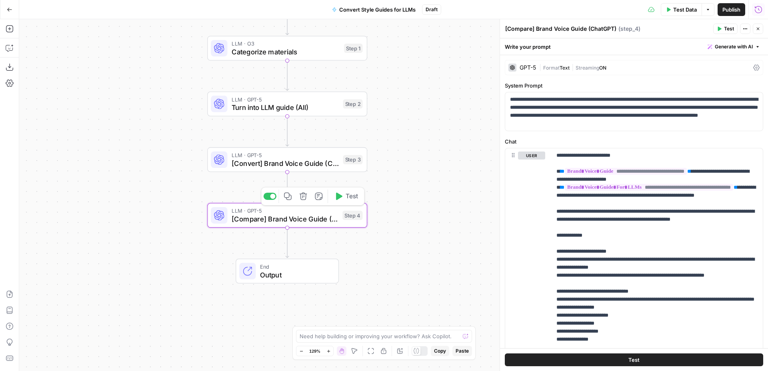
click at [319, 170] on div "LLM · GPT-5 [Convert] Brand Voice Guide (ChatGPT) Step 3 Copy step Delete step …" at bounding box center [287, 159] width 160 height 25
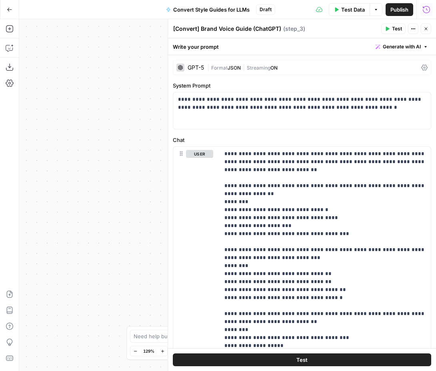
click at [10, 6] on button "Go Back" at bounding box center [9, 9] width 14 height 14
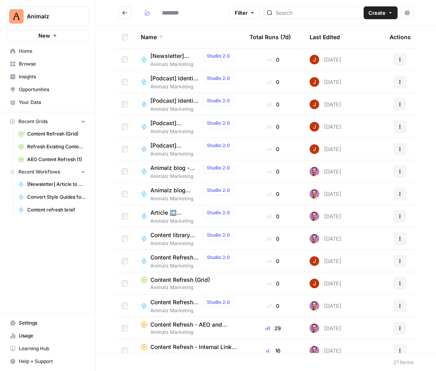
type input "**********"
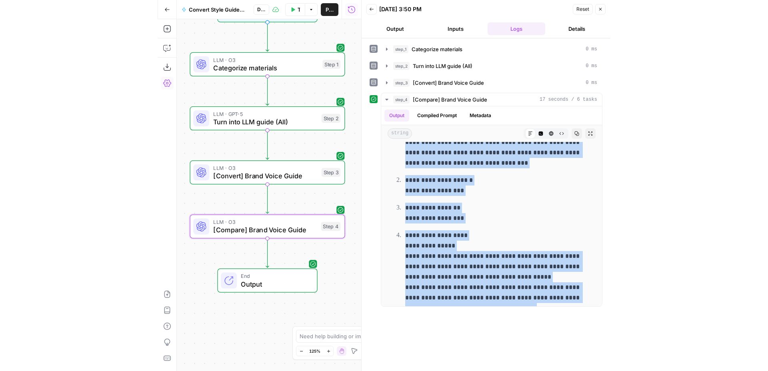
scroll to position [239, 0]
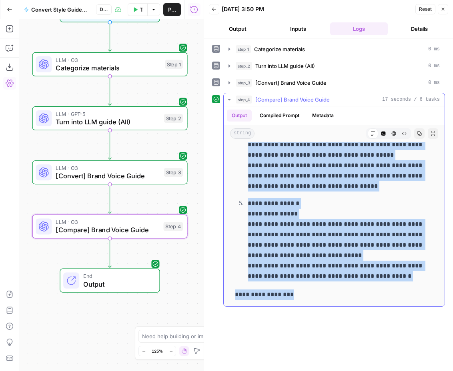
drag, startPoint x: 237, startPoint y: 156, endPoint x: 386, endPoint y: 293, distance: 202.0
click at [386, 293] on div "**********" at bounding box center [334, 104] width 208 height 397
copy div "**********"
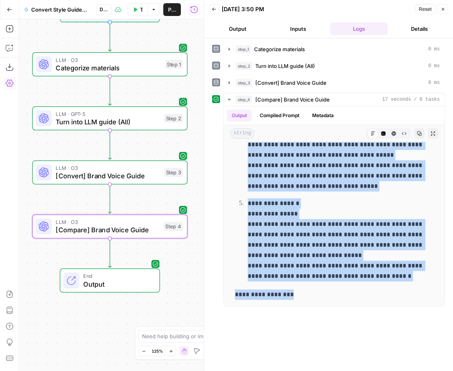
click at [441, 10] on icon "button" at bounding box center [442, 9] width 5 height 5
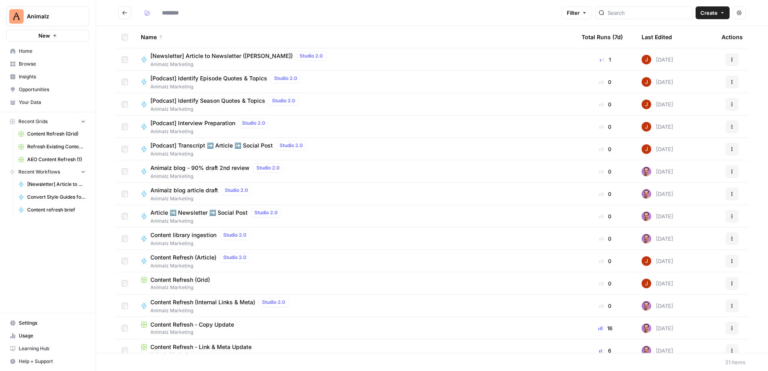
type input "**********"
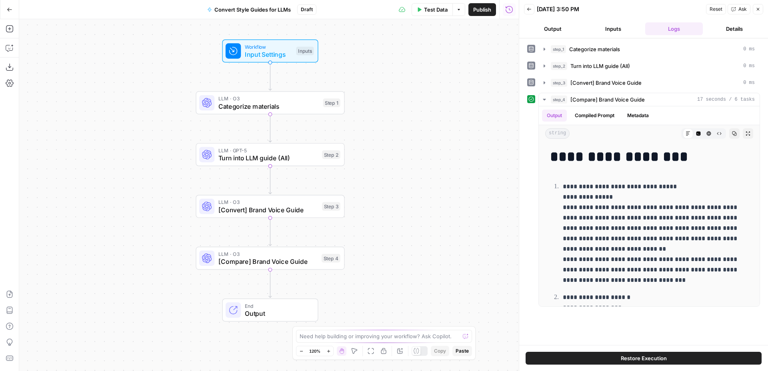
click at [452, 8] on button "Close" at bounding box center [757, 9] width 10 height 10
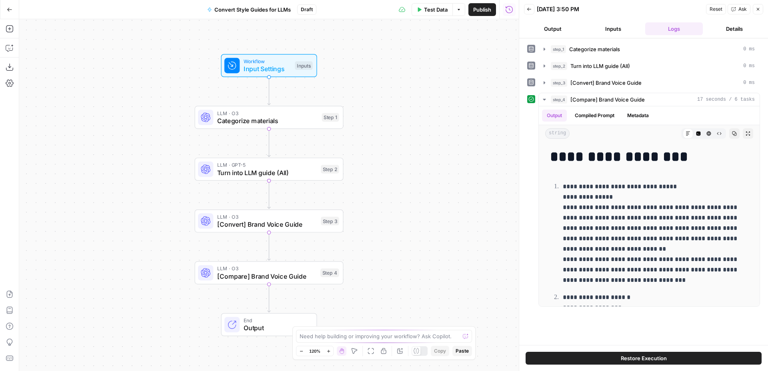
click at [759, 7] on icon "button" at bounding box center [757, 9] width 5 height 5
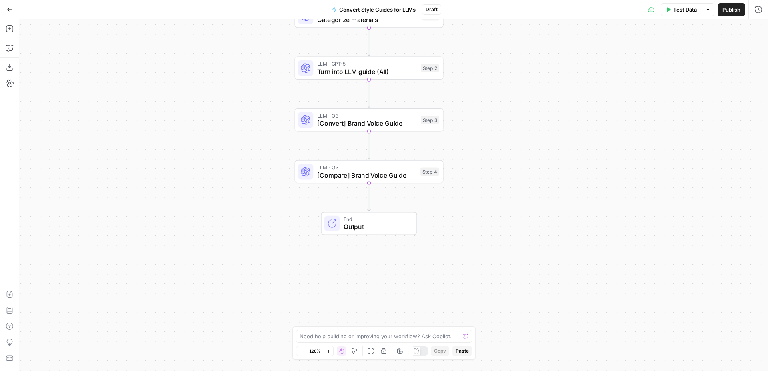
drag, startPoint x: 401, startPoint y: 253, endPoint x: 501, endPoint y: 150, distance: 144.5
click at [501, 150] on div "Workflow Input Settings Inputs LLM · O3 Categorize materials Step 1 LLM · GPT-5…" at bounding box center [393, 195] width 748 height 352
click at [385, 119] on span "[Convert] Brand Voice Guide" at bounding box center [367, 121] width 100 height 10
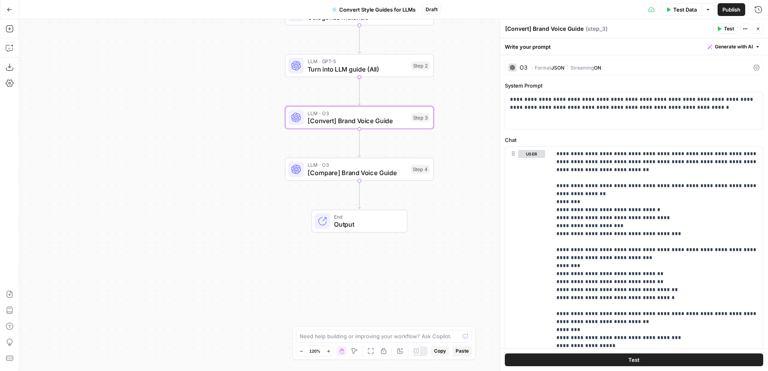
drag, startPoint x: 483, startPoint y: 223, endPoint x: 473, endPoint y: 223, distance: 10.0
click at [473, 223] on div "Workflow Input Settings Inputs LLM · O3 Categorize materials Step 1 LLM · GPT-5…" at bounding box center [393, 195] width 748 height 352
click at [379, 121] on span "[Convert] Brand Voice Guide" at bounding box center [357, 121] width 100 height 10
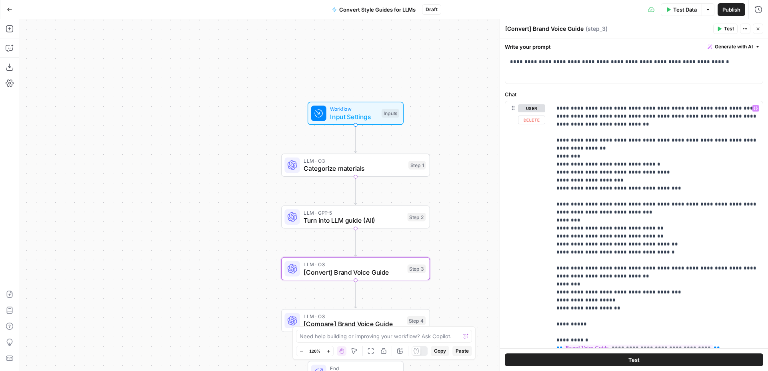
scroll to position [68, 0]
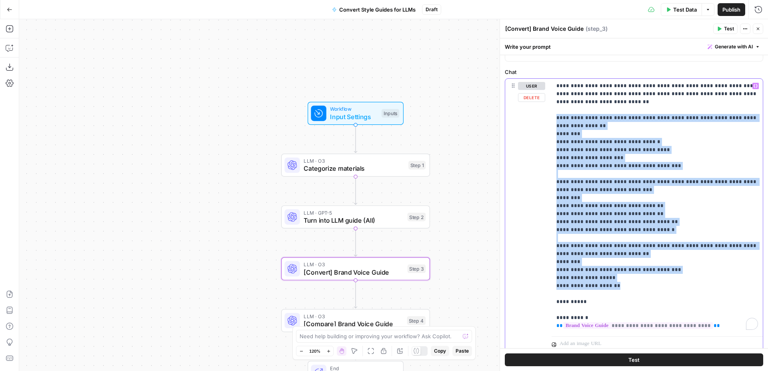
drag, startPoint x: 620, startPoint y: 288, endPoint x: 555, endPoint y: 120, distance: 180.1
click at [555, 120] on div "**********" at bounding box center [656, 206] width 211 height 254
click at [607, 140] on p "**********" at bounding box center [656, 206] width 201 height 248
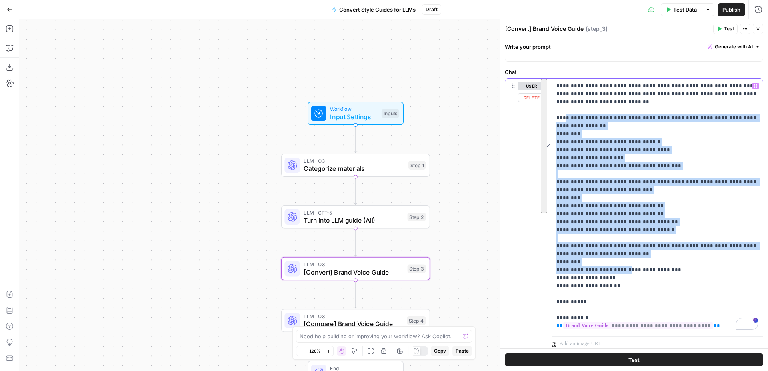
drag, startPoint x: 562, startPoint y: 116, endPoint x: 628, endPoint y: 272, distance: 168.8
click at [628, 272] on p "**********" at bounding box center [656, 206] width 201 height 248
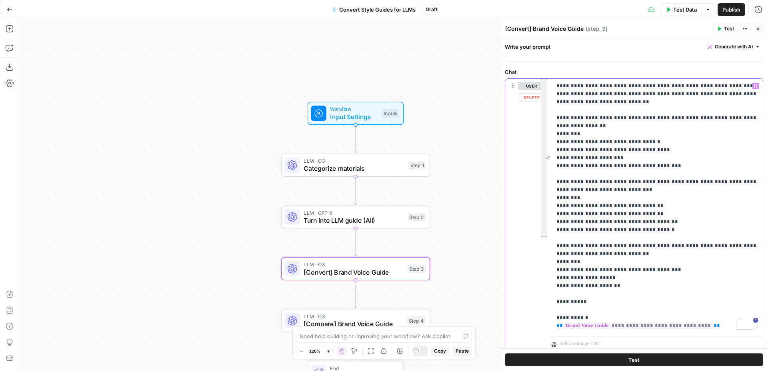
click at [625, 287] on p "**********" at bounding box center [656, 206] width 201 height 248
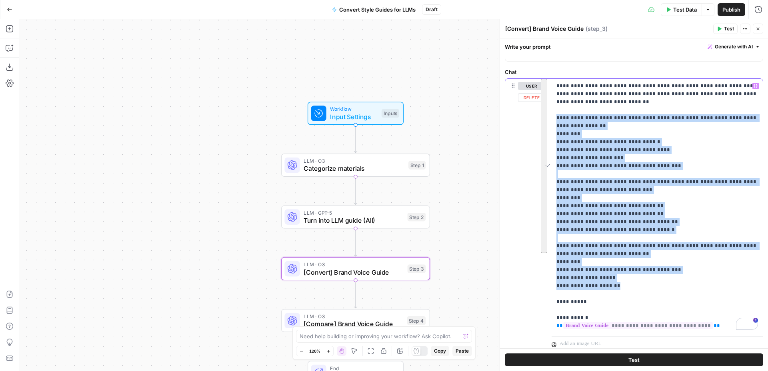
drag, startPoint x: 625, startPoint y: 287, endPoint x: 554, endPoint y: 120, distance: 181.5
click at [554, 120] on div "**********" at bounding box center [656, 206] width 211 height 254
click at [592, 125] on p "**********" at bounding box center [656, 206] width 201 height 248
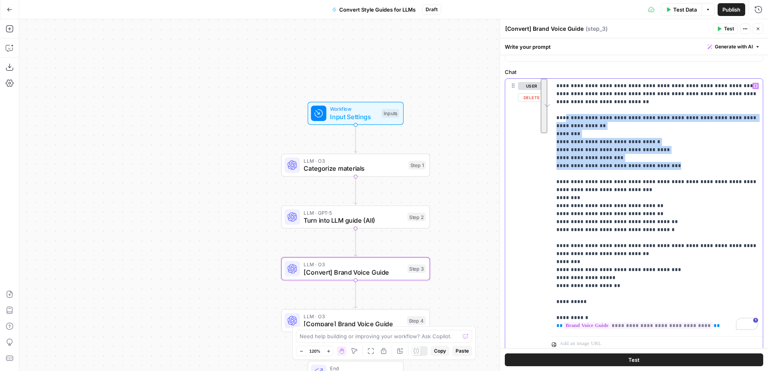
drag, startPoint x: 562, startPoint y: 116, endPoint x: 686, endPoint y: 167, distance: 134.3
click at [686, 167] on p "**********" at bounding box center [656, 206] width 201 height 248
click at [596, 135] on p "**********" at bounding box center [656, 206] width 201 height 248
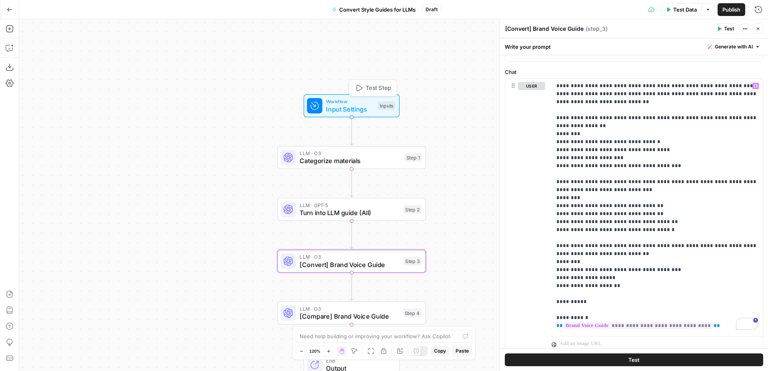
click at [361, 113] on span "Input Settings" at bounding box center [350, 109] width 48 height 10
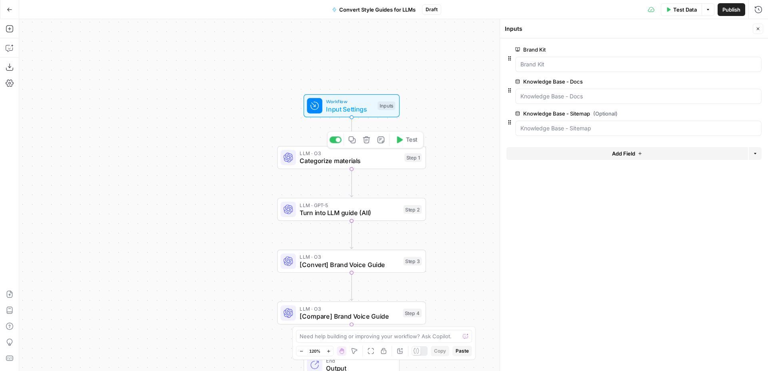
click at [383, 158] on span "Categorize materials" at bounding box center [349, 161] width 101 height 10
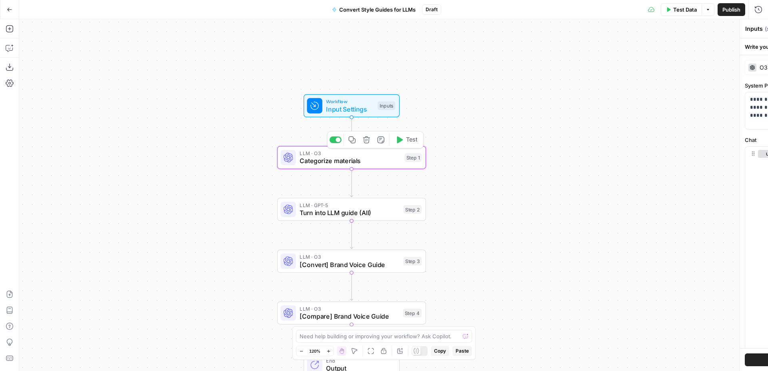
type textarea "Categorize materials"
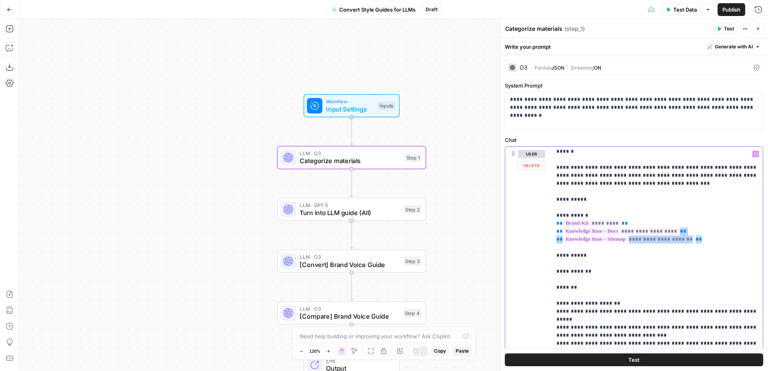
scroll to position [58, 0]
drag, startPoint x: 720, startPoint y: 235, endPoint x: 689, endPoint y: 223, distance: 33.4
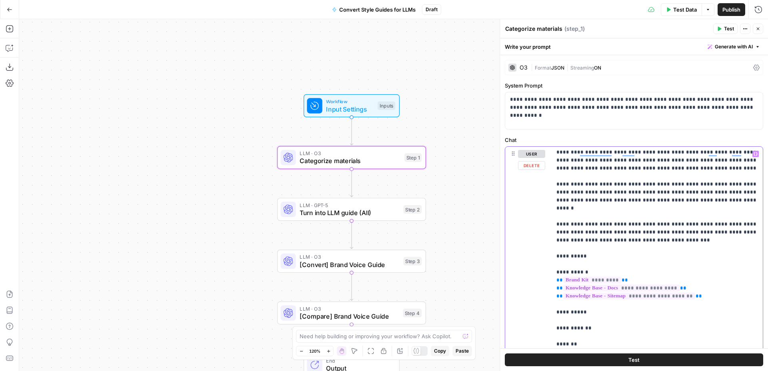
scroll to position [0, 0]
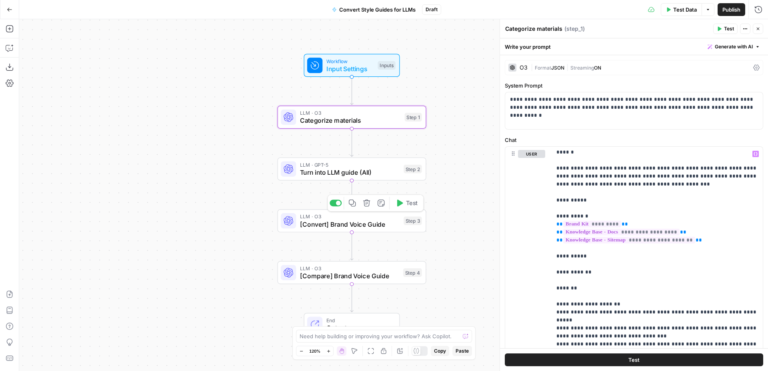
click at [374, 223] on span "[Convert] Brand Voice Guide" at bounding box center [350, 224] width 100 height 10
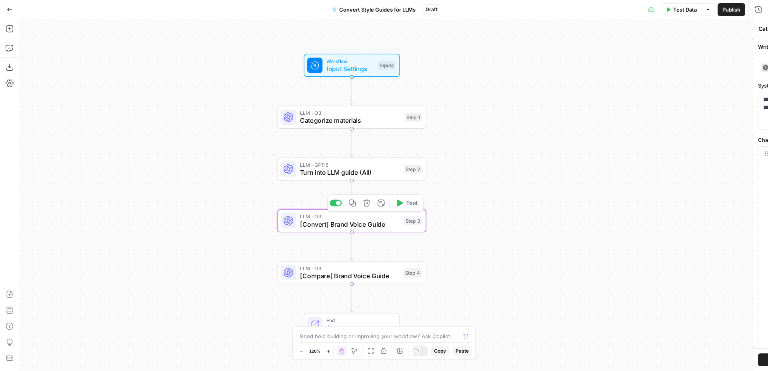
type textarea "[Convert] Brand Voice Guide"
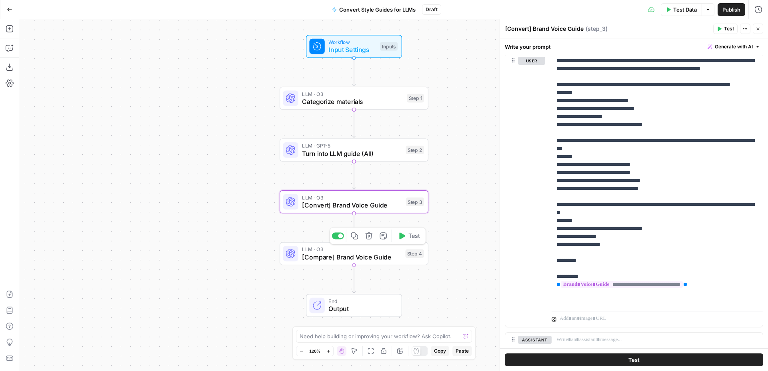
click at [376, 256] on span "[Compare] Brand Voice Guide" at bounding box center [351, 257] width 99 height 10
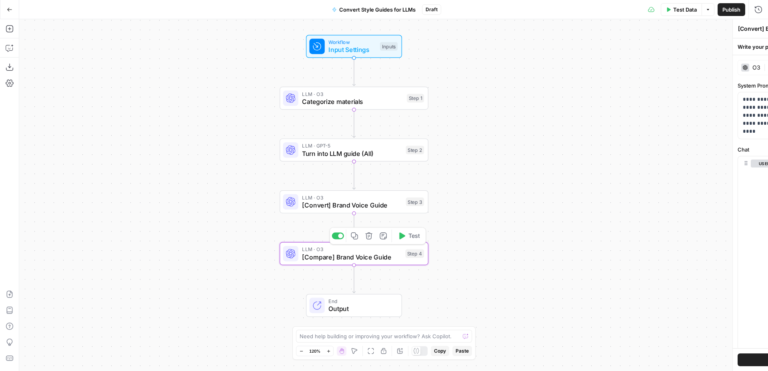
type textarea "[Compare] Brand Voice Guide"
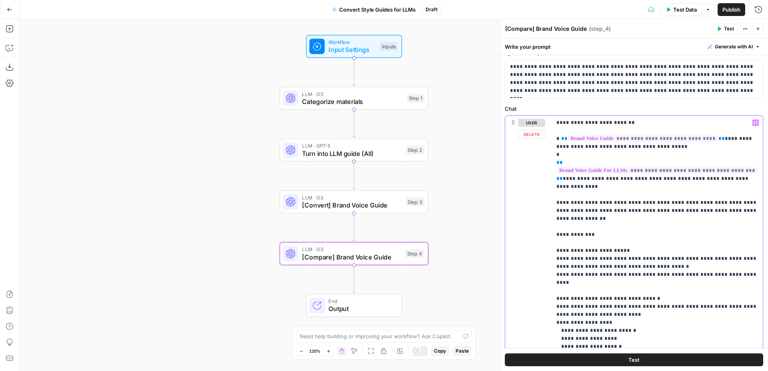
click at [569, 154] on p "**********" at bounding box center [656, 271] width 201 height 304
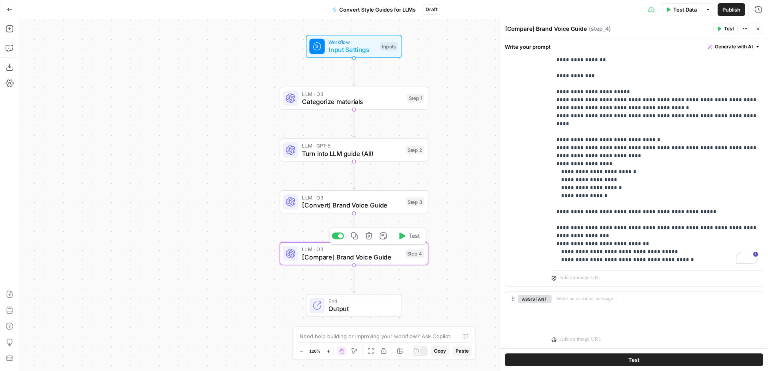
click at [348, 204] on span "[Convert] Brand Voice Guide" at bounding box center [352, 205] width 100 height 10
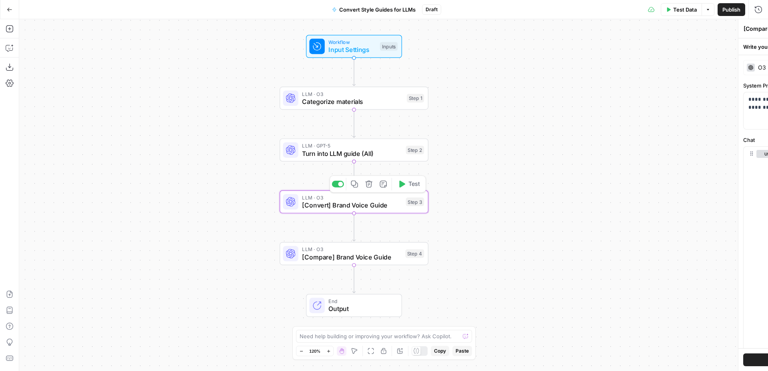
type textarea "[Convert] Brand Voice Guide"
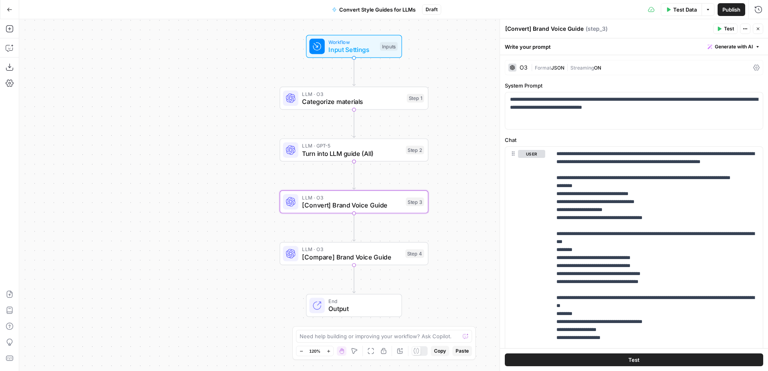
click at [344, 249] on span "LLM · O3" at bounding box center [351, 249] width 99 height 8
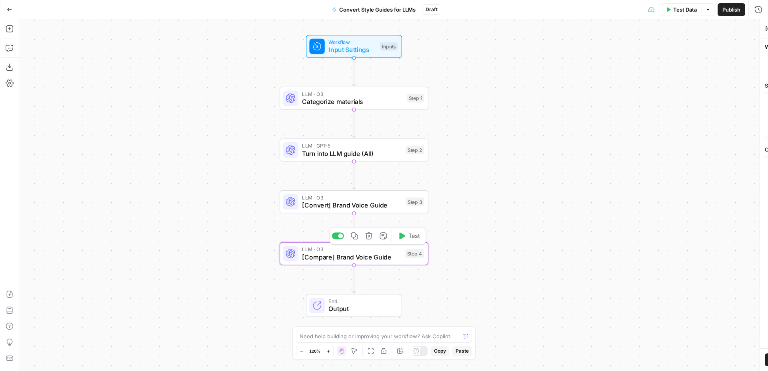
type textarea "[Compare] Brand Voice Guide"
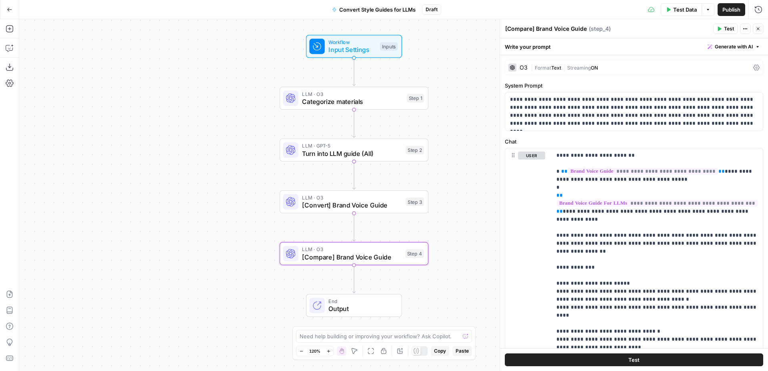
click at [521, 68] on div "O3" at bounding box center [523, 68] width 8 height 6
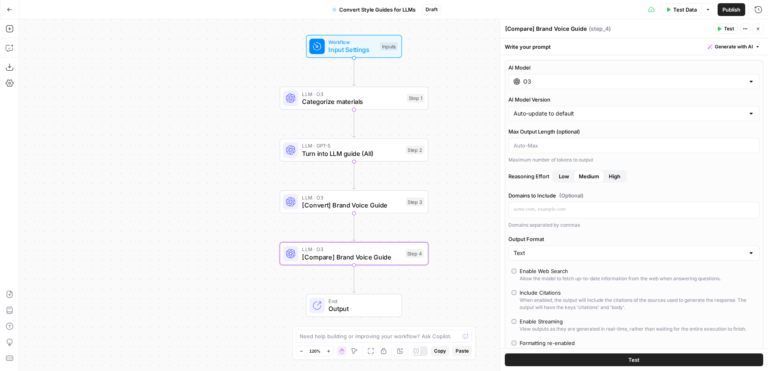
click at [643, 80] on input "O3" at bounding box center [633, 82] width 221 height 8
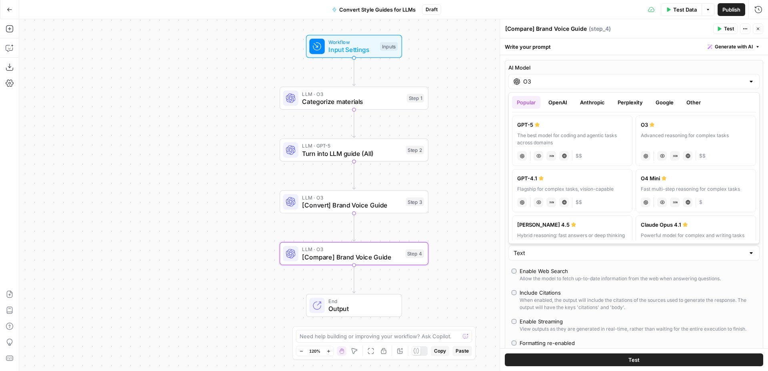
click at [586, 104] on button "Anthropic" at bounding box center [592, 102] width 34 height 13
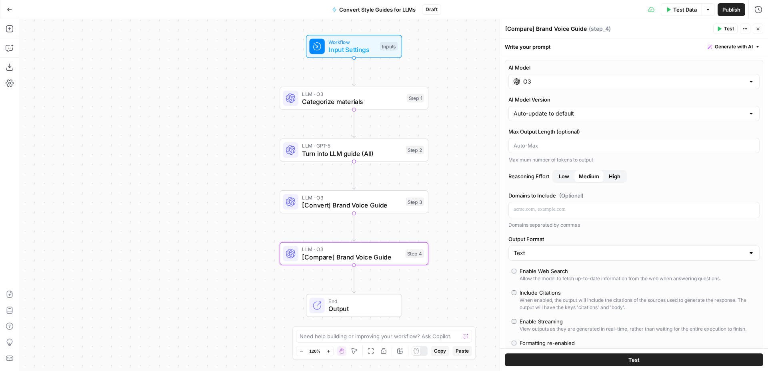
click at [152, 108] on div "Workflow Input Settings Inputs LLM · O3 Categorize materials Step 1 LLM · GPT-5…" at bounding box center [393, 195] width 748 height 352
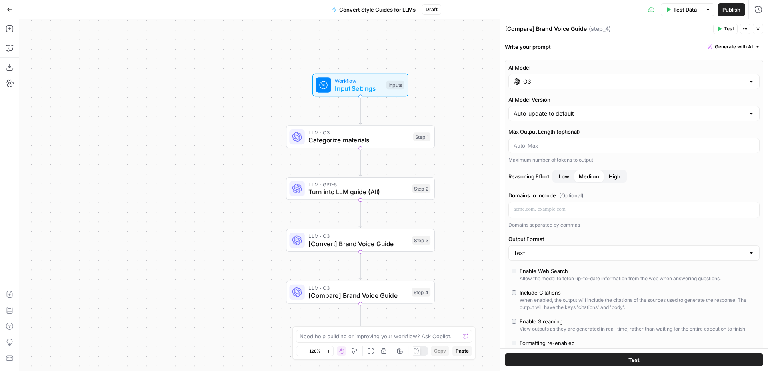
click at [394, 137] on span "Categorize materials" at bounding box center [358, 141] width 101 height 10
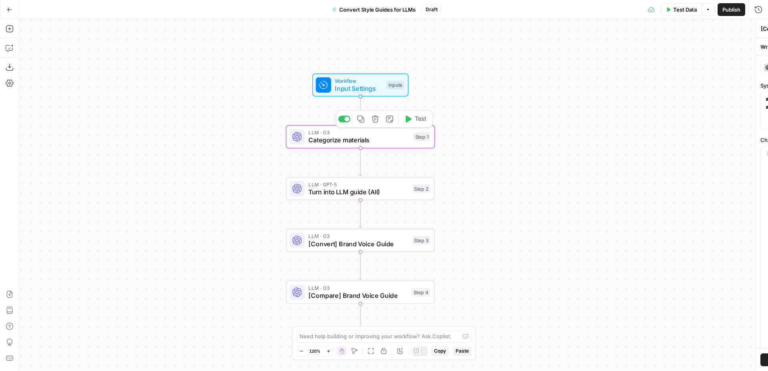
type textarea "Categorize materials"
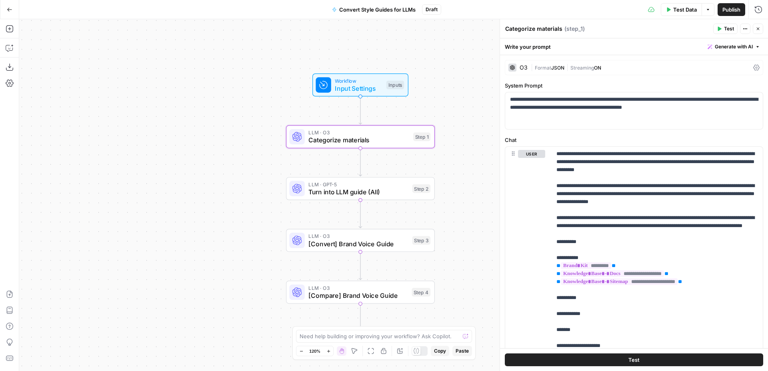
click at [525, 68] on div "O3" at bounding box center [523, 68] width 8 height 6
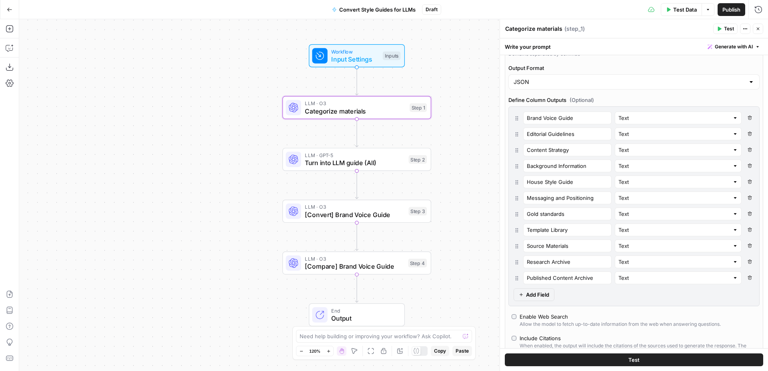
scroll to position [173, 0]
drag, startPoint x: 518, startPoint y: 184, endPoint x: 513, endPoint y: 144, distance: 40.8
click at [513, 144] on div "Brand Voice Guide Text Delete Field Editorial Guidelines Text Delete Field Cont…" at bounding box center [633, 205] width 251 height 200
type input "House Style Guide"
type input "Content Strategy"
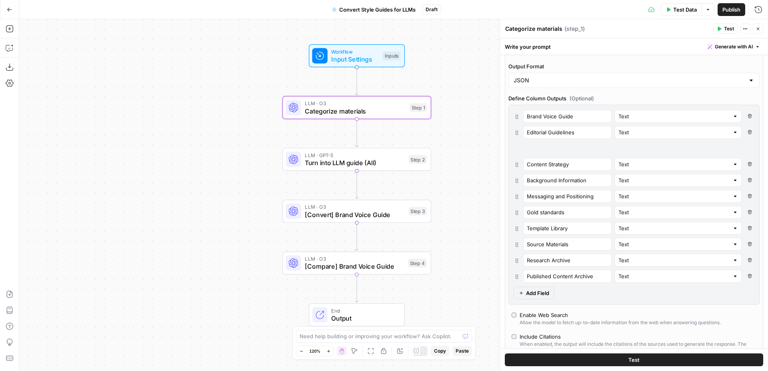
type input "Background Information"
click at [541, 229] on input "Template Library" at bounding box center [567, 228] width 81 height 8
click at [577, 225] on input "Template Library" at bounding box center [567, 228] width 81 height 8
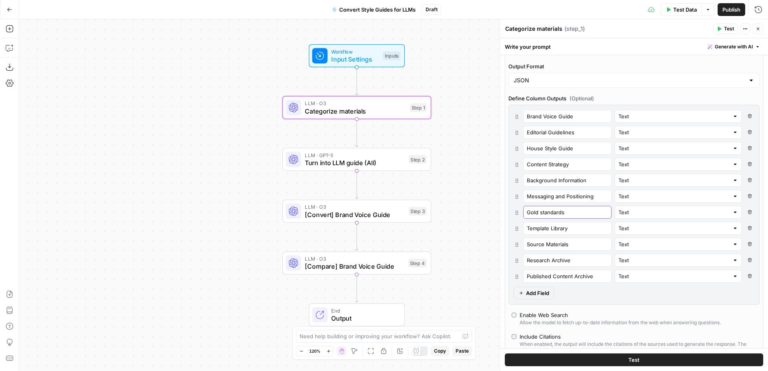
click at [574, 215] on input "Gold standards" at bounding box center [567, 212] width 81 height 8
click at [582, 198] on input "Messaging and Positioning" at bounding box center [567, 196] width 81 height 8
click at [577, 197] on input "Messaging and Positioning" at bounding box center [567, 196] width 81 height 8
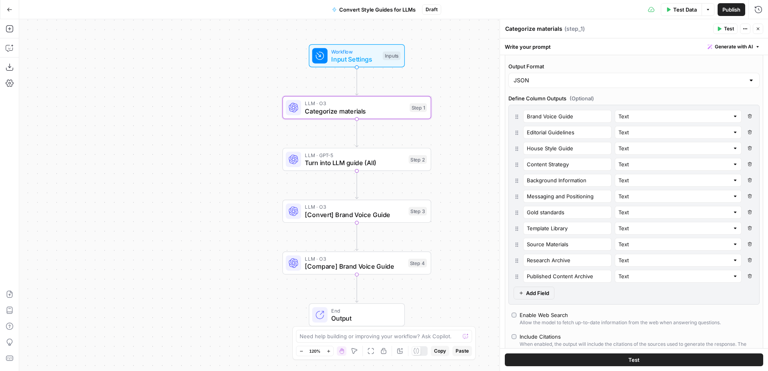
click at [574, 170] on div "Brand Voice Guide Text Delete Field Editorial Guidelines Text Delete Field Hous…" at bounding box center [633, 196] width 241 height 173
click at [574, 170] on div "Content Strategy" at bounding box center [567, 164] width 88 height 13
click at [573, 166] on input "Content Strategy" at bounding box center [567, 164] width 81 height 8
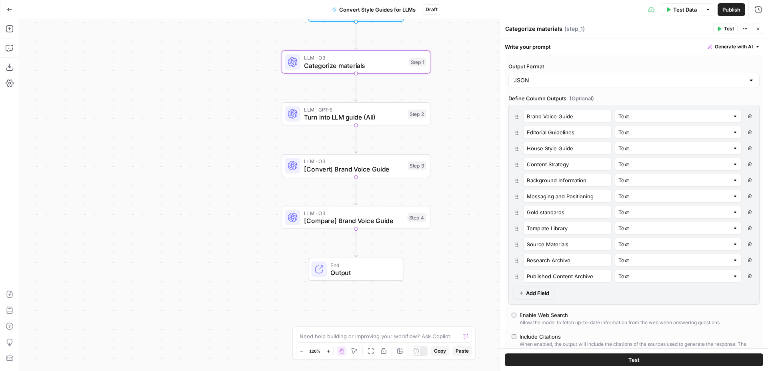
drag, startPoint x: 193, startPoint y: 107, endPoint x: 193, endPoint y: 61, distance: 45.6
click at [193, 61] on div "Workflow Input Settings Inputs LLM · O3 Categorize materials Step 1 LLM · GPT-5…" at bounding box center [393, 195] width 748 height 352
click at [759, 31] on button "Close" at bounding box center [757, 29] width 10 height 10
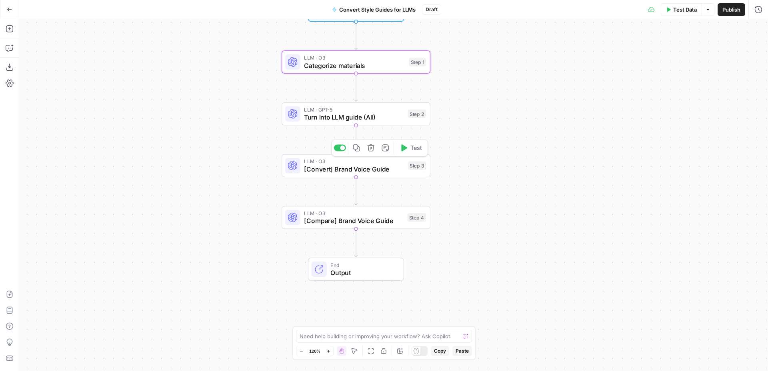
click at [379, 174] on span "[Convert] Brand Voice Guide" at bounding box center [354, 169] width 100 height 10
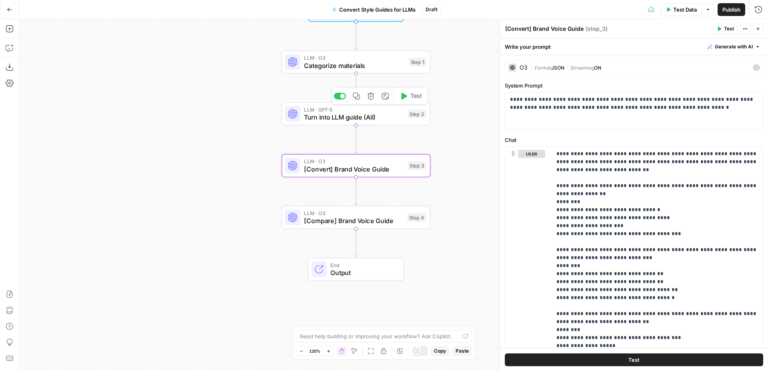
click at [393, 116] on span "Turn into LLM guide (All)" at bounding box center [354, 117] width 100 height 10
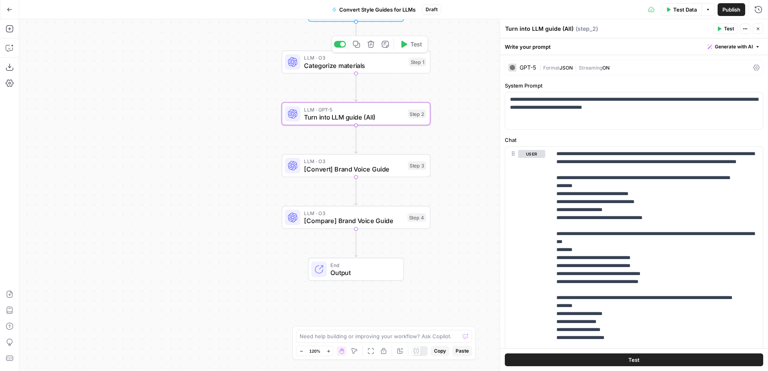
click at [383, 64] on span "Categorize materials" at bounding box center [354, 66] width 101 height 10
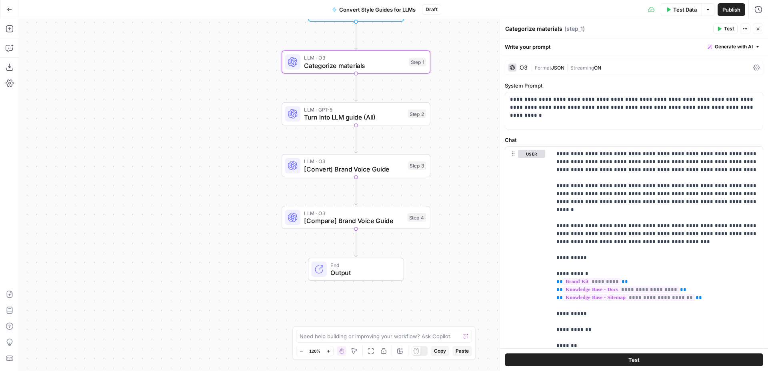
click at [387, 177] on div "LLM · O3 [Convert] Brand Voice Guide Step 3 Copy step Delete step Add Note Test" at bounding box center [355, 165] width 149 height 23
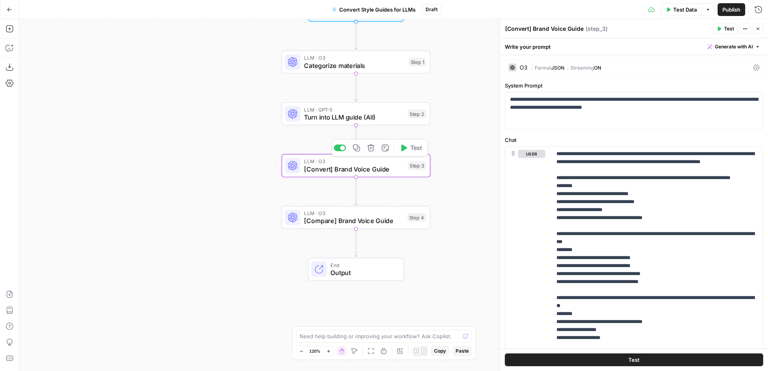
click at [387, 219] on span "[Compare] Brand Voice Guide" at bounding box center [353, 221] width 99 height 10
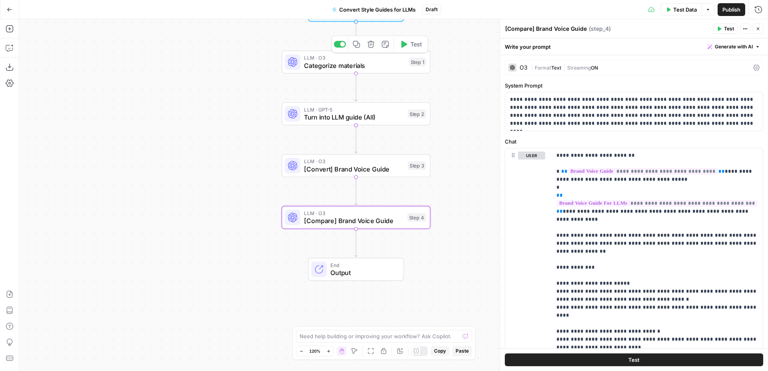
click at [379, 61] on span "Categorize materials" at bounding box center [354, 66] width 101 height 10
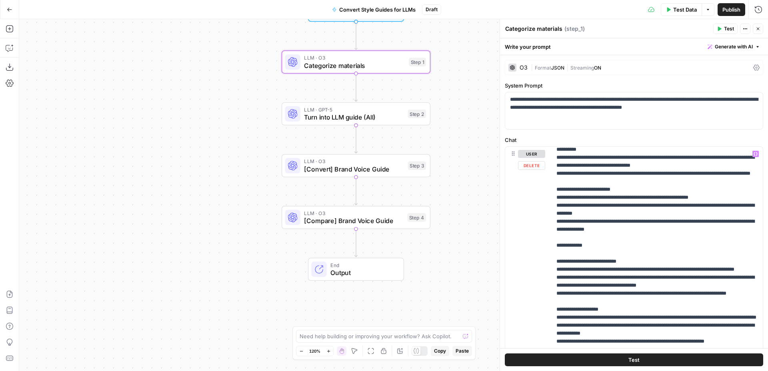
scroll to position [0, 0]
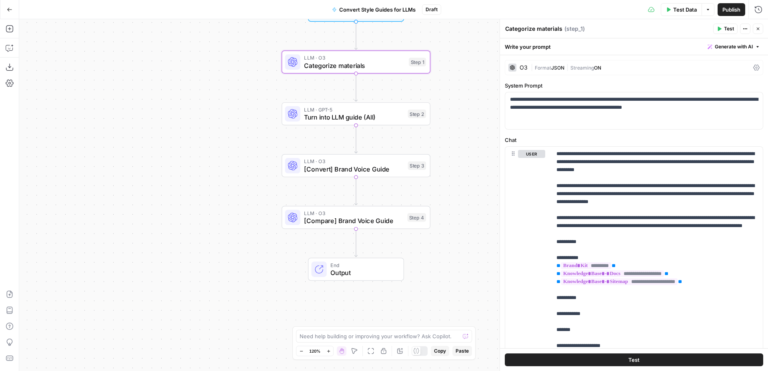
click at [381, 116] on span "Turn into LLM guide (All)" at bounding box center [354, 117] width 100 height 10
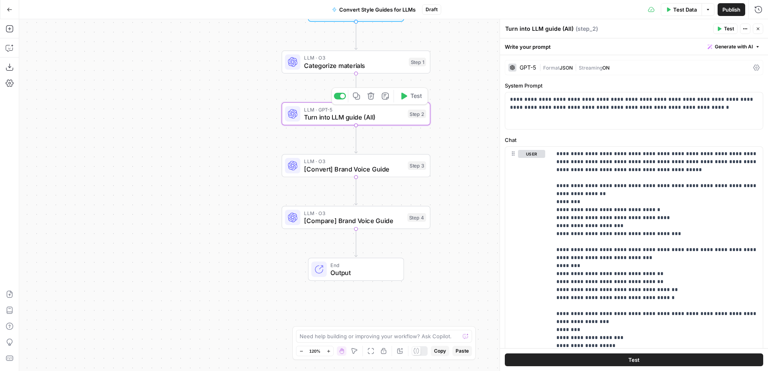
click at [381, 173] on span "[Convert] Brand Voice Guide" at bounding box center [354, 169] width 100 height 10
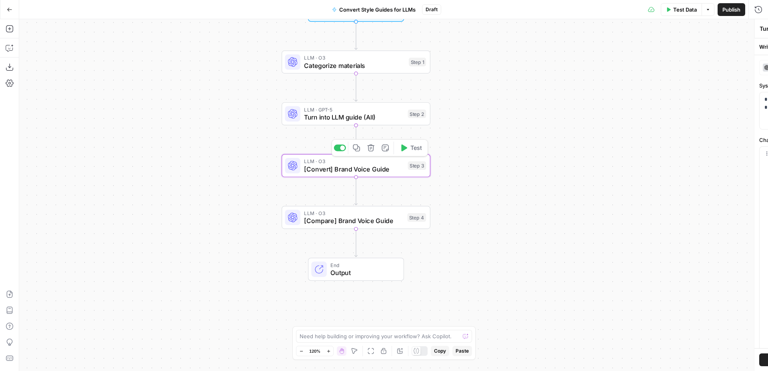
type textarea "[Convert] Brand Voice Guide"
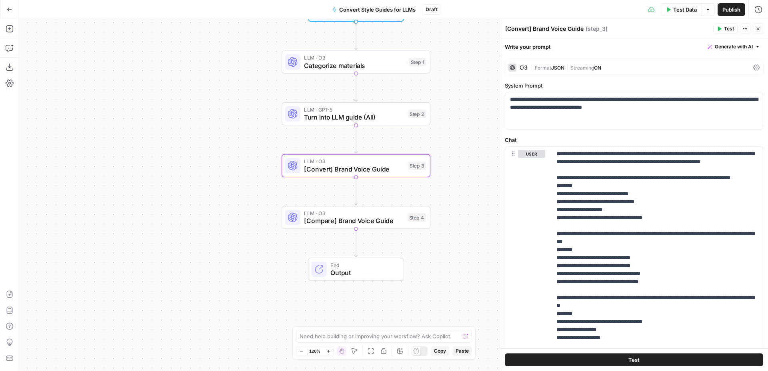
click at [380, 219] on span "[Compare] Brand Voice Guide" at bounding box center [353, 221] width 99 height 10
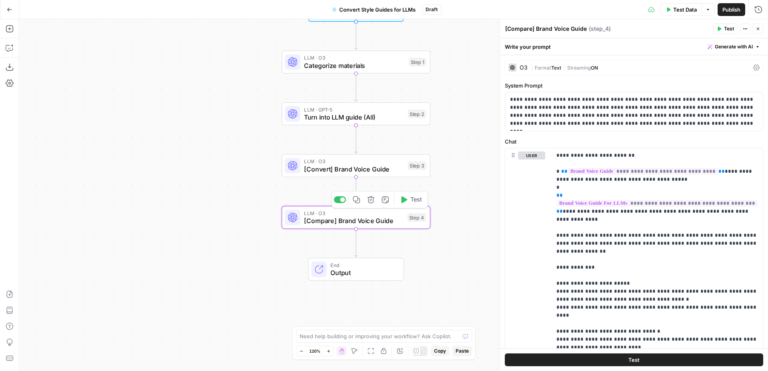
click at [381, 175] on div "LLM · O3 [Convert] Brand Voice Guide Step 3 Copy step Delete step Add Note Test" at bounding box center [355, 165] width 149 height 23
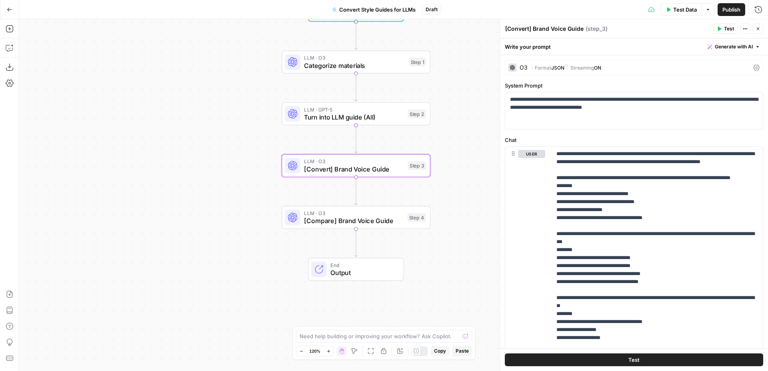
click at [371, 67] on span "Categorize materials" at bounding box center [354, 66] width 101 height 10
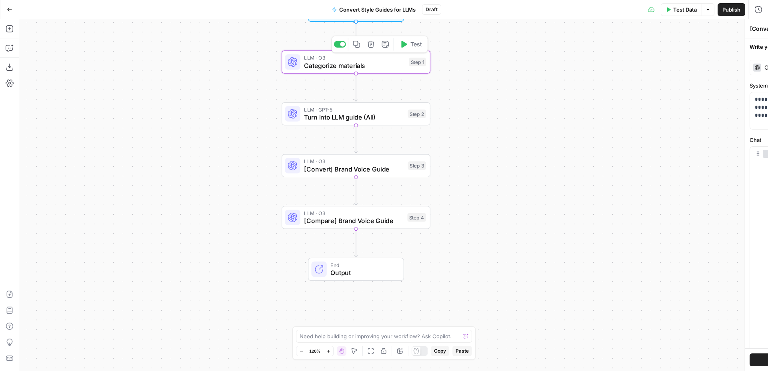
type textarea "Categorize materials"
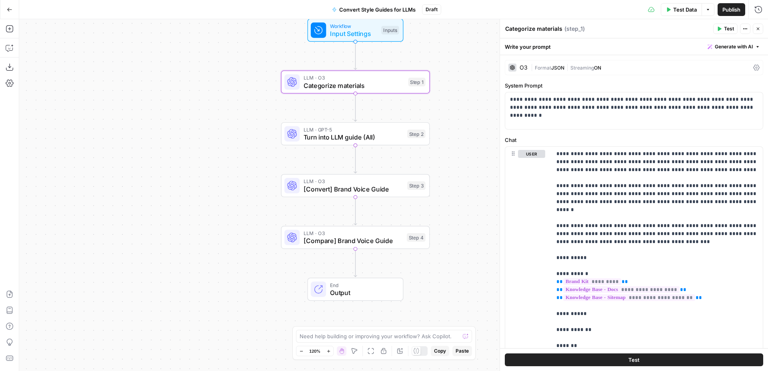
click at [388, 135] on span "Turn into LLM guide (All)" at bounding box center [353, 137] width 100 height 10
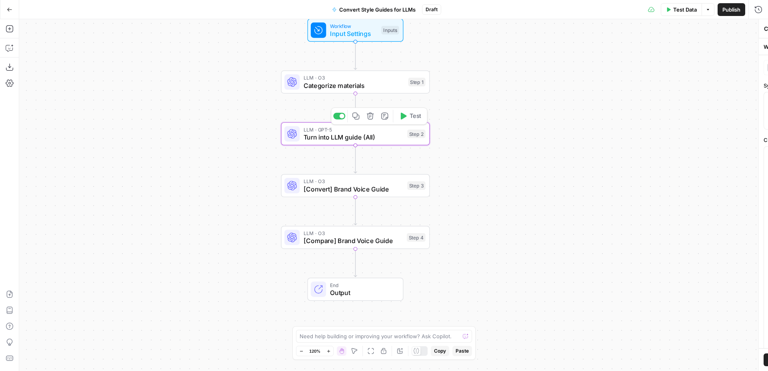
type textarea "Turn into LLM guide (All)"
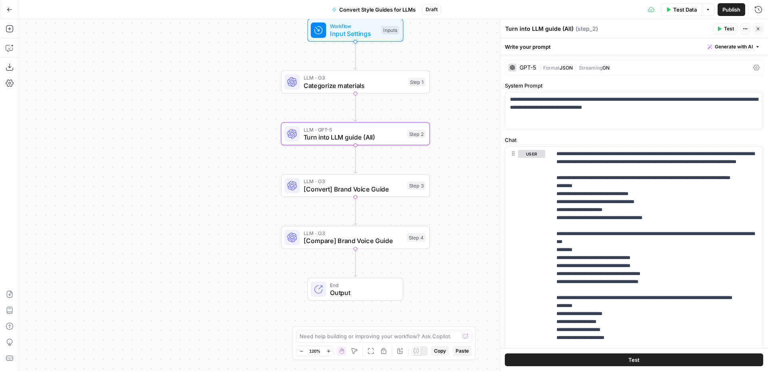
click at [381, 187] on span "[Convert] Brand Voice Guide" at bounding box center [353, 189] width 100 height 10
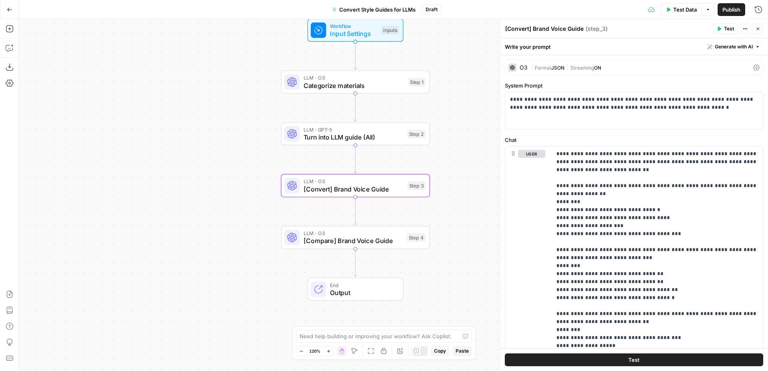
click at [374, 83] on span "Categorize materials" at bounding box center [353, 86] width 101 height 10
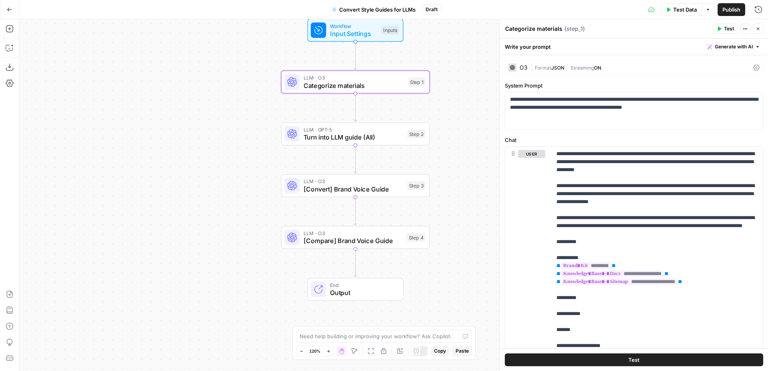
click at [372, 144] on div "LLM · GPT-5 Turn into LLM guide (All) Step 2" at bounding box center [355, 133] width 149 height 23
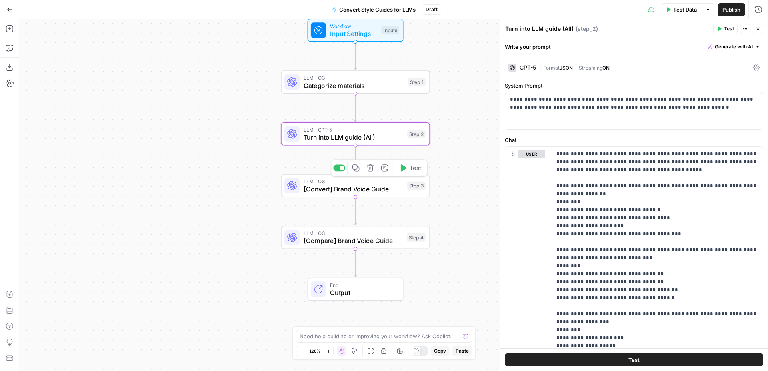
click at [377, 189] on span "[Convert] Brand Voice Guide" at bounding box center [353, 189] width 100 height 10
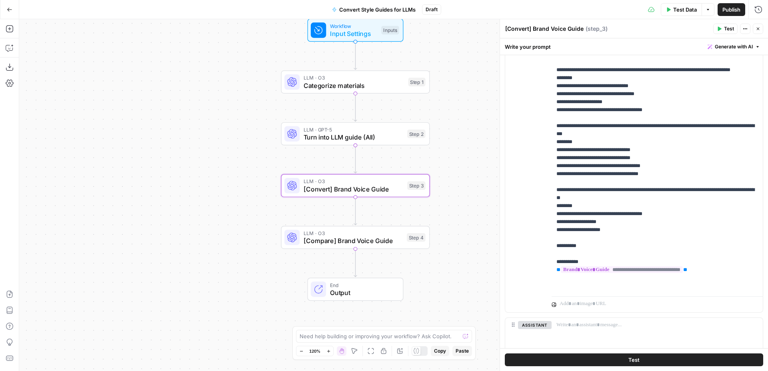
scroll to position [88, 0]
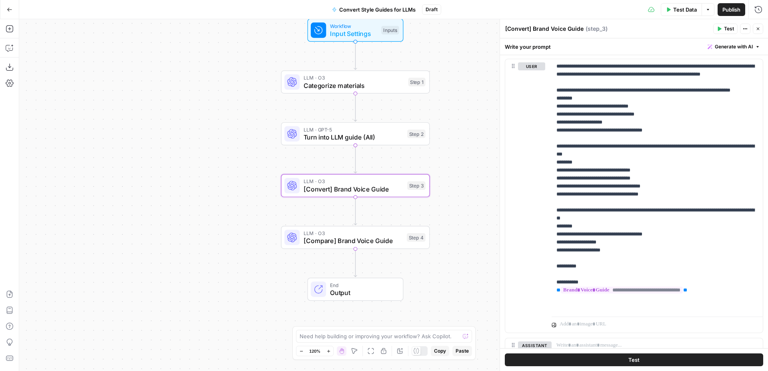
click at [395, 89] on span "Categorize materials" at bounding box center [353, 86] width 101 height 10
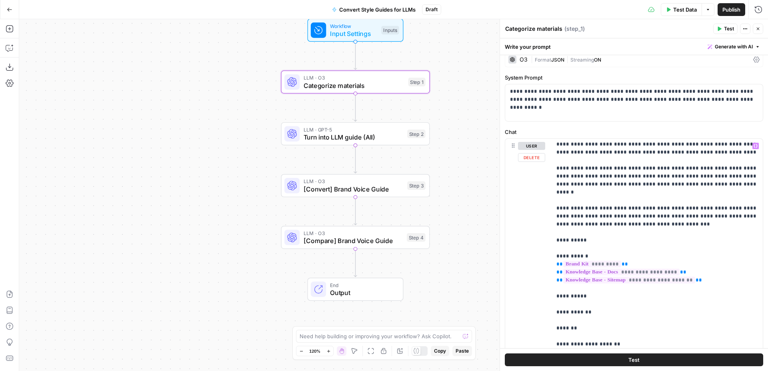
scroll to position [0, 0]
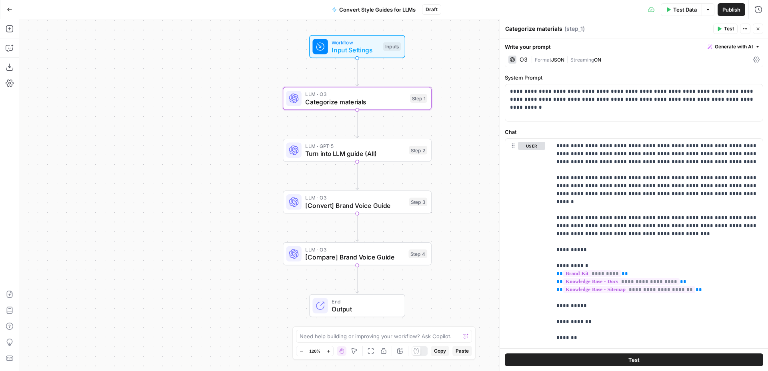
click at [381, 152] on span "Turn into LLM guide (All)" at bounding box center [355, 154] width 100 height 10
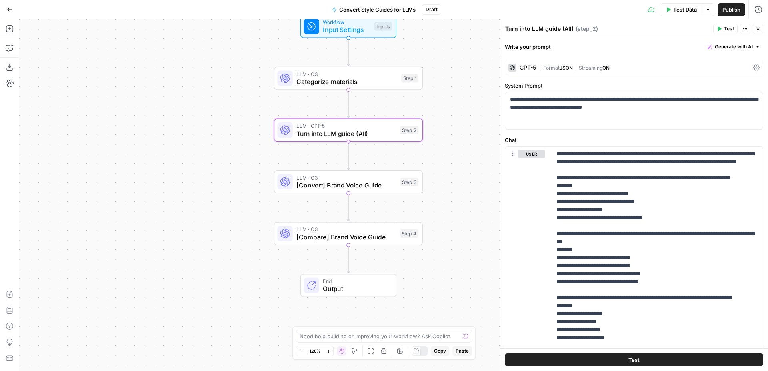
click at [377, 192] on div "LLM · O3 [Convert] Brand Voice Guide Step 3 Copy step Delete step Add Note Test" at bounding box center [348, 181] width 149 height 23
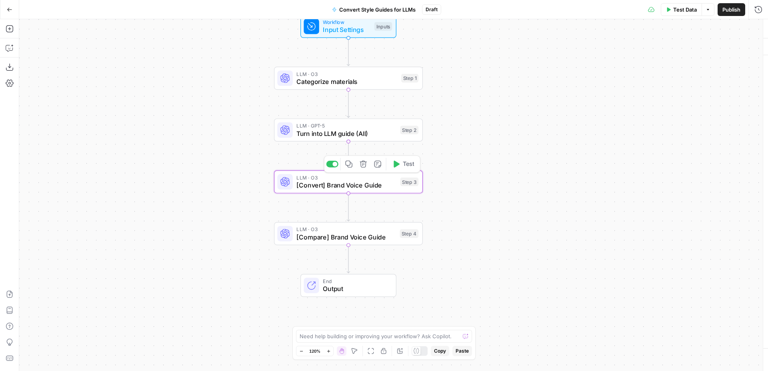
type textarea "[Convert] Brand Voice Guide"
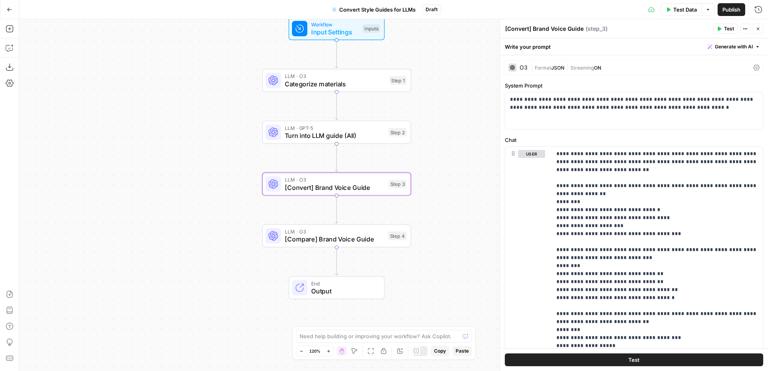
click at [363, 136] on span "Turn into LLM guide (All)" at bounding box center [335, 136] width 100 height 10
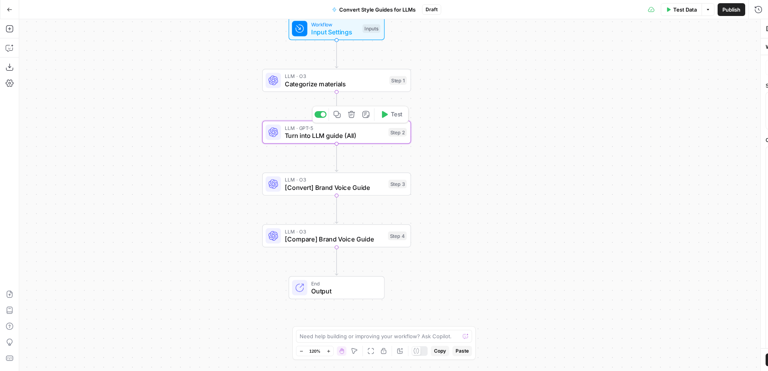
type textarea "Turn into LLM guide (All)"
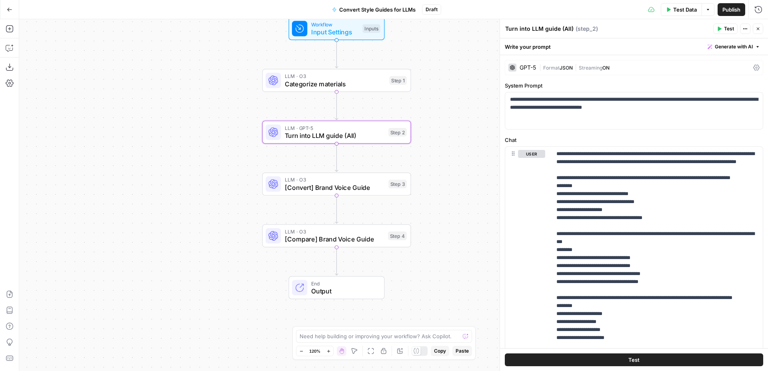
click at [363, 185] on span "[Convert] Brand Voice Guide" at bounding box center [335, 188] width 100 height 10
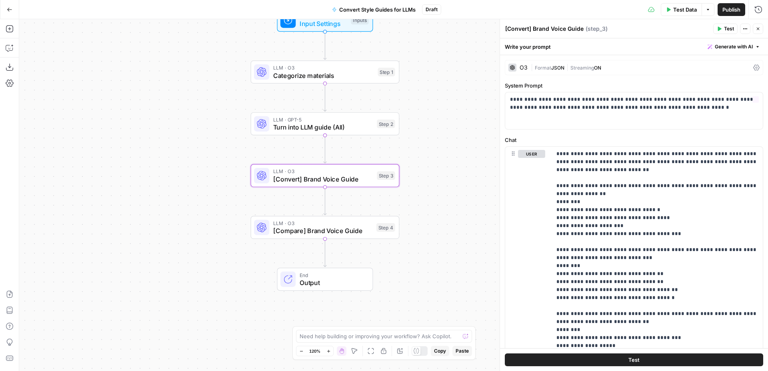
click at [521, 70] on div "O3" at bounding box center [517, 68] width 19 height 8
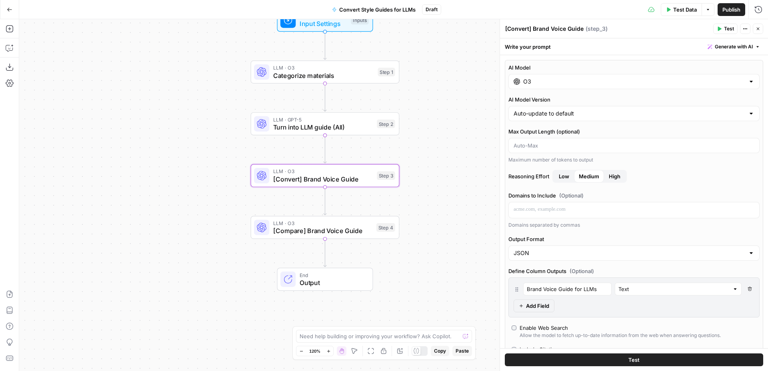
click at [610, 78] on input "O3" at bounding box center [633, 82] width 221 height 8
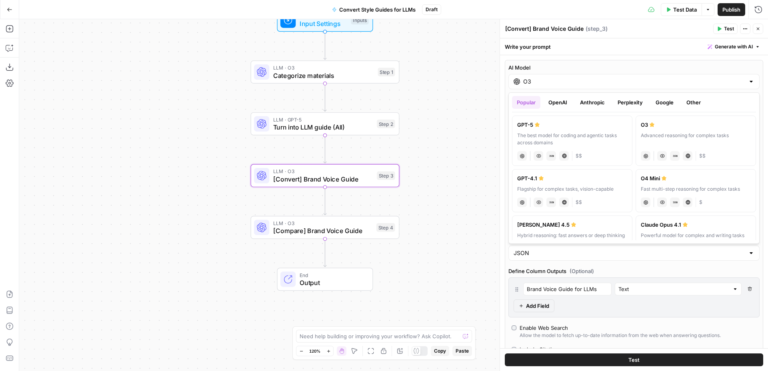
click at [588, 106] on button "Anthropic" at bounding box center [592, 102] width 34 height 13
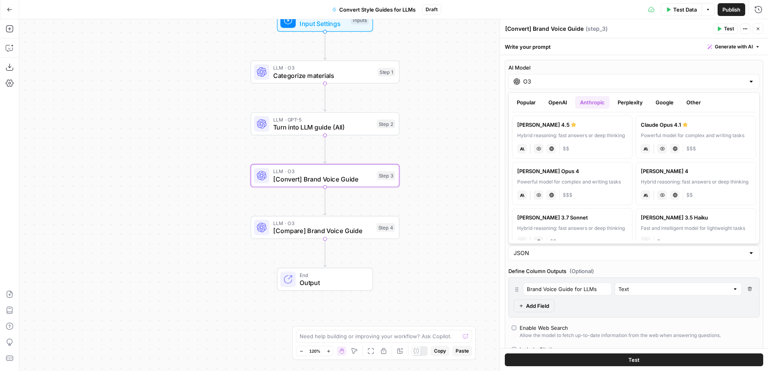
click at [585, 130] on label "Claude Sonnet 4.5 Hybrid reasoning: fast answers or deep thinking anthropic Vis…" at bounding box center [572, 137] width 120 height 43
type input "[PERSON_NAME] 4.5"
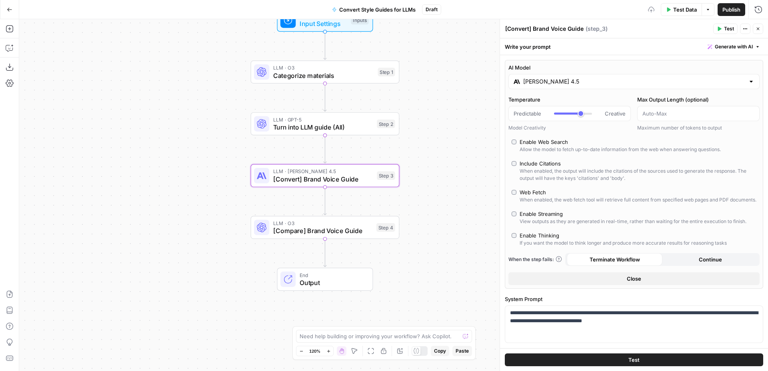
click at [590, 79] on input "[PERSON_NAME] 4.5" at bounding box center [633, 82] width 221 height 8
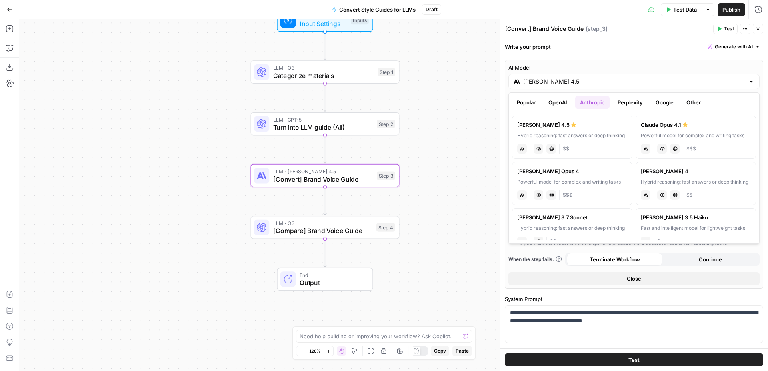
click at [586, 126] on div "[PERSON_NAME] 4.5" at bounding box center [572, 125] width 110 height 8
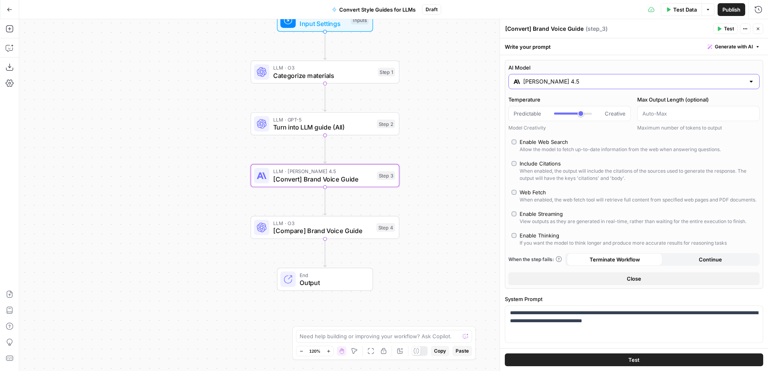
click at [703, 78] on input "[PERSON_NAME] 4.5" at bounding box center [633, 82] width 221 height 8
drag, startPoint x: 580, startPoint y: 113, endPoint x: 573, endPoint y: 114, distance: 6.8
click at [573, 114] on div at bounding box center [573, 114] width 38 height 8
type input "***"
drag, startPoint x: 572, startPoint y: 114, endPoint x: 579, endPoint y: 113, distance: 6.8
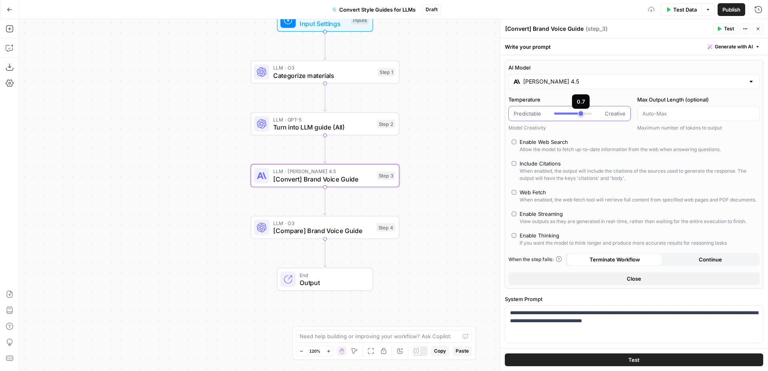
click at [579, 113] on div at bounding box center [567, 114] width 27 height 2
click at [626, 83] on input "[PERSON_NAME] 4.5" at bounding box center [633, 82] width 221 height 8
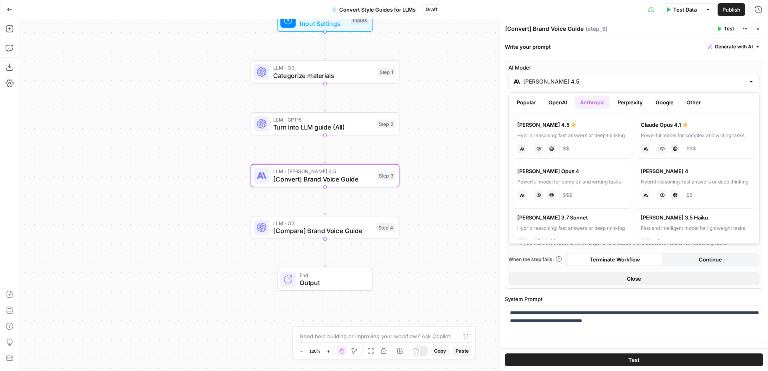
click at [601, 128] on div "[PERSON_NAME] 4.5" at bounding box center [572, 125] width 110 height 8
click at [628, 71] on label "AI Model" at bounding box center [633, 68] width 251 height 8
click at [628, 78] on input "[PERSON_NAME] 4.5" at bounding box center [633, 82] width 221 height 8
click at [672, 80] on input "[PERSON_NAME] 4.5" at bounding box center [633, 82] width 221 height 8
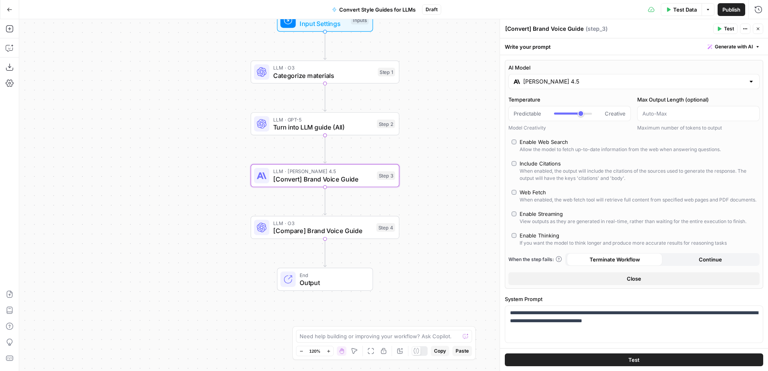
click at [611, 284] on button "Close" at bounding box center [633, 278] width 251 height 13
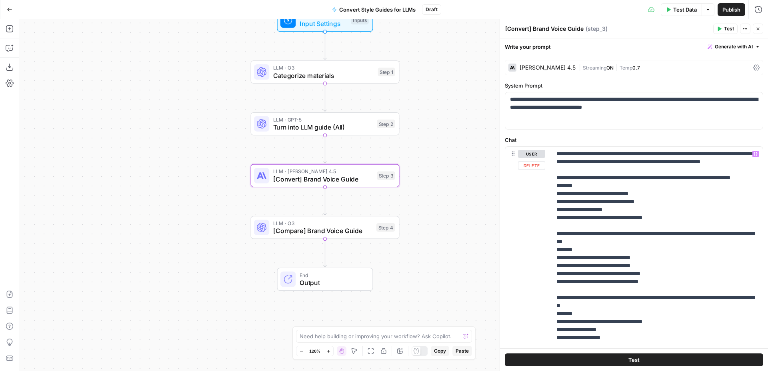
click at [588, 358] on button "Test" at bounding box center [634, 359] width 258 height 13
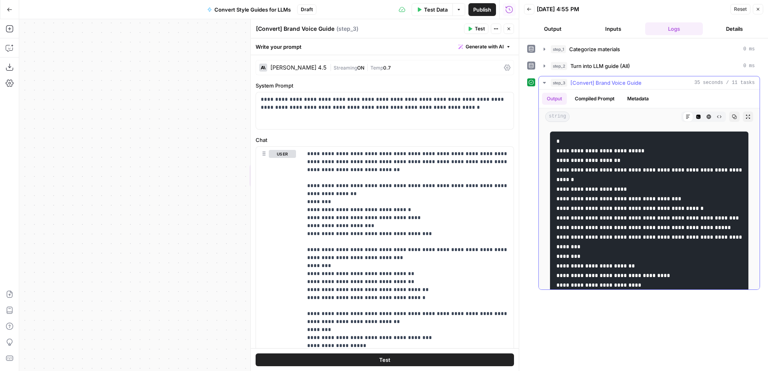
click at [688, 118] on icon at bounding box center [687, 116] width 5 height 5
click at [687, 117] on icon at bounding box center [687, 116] width 5 height 5
click at [699, 119] on button "Code Editor" at bounding box center [698, 117] width 10 height 10
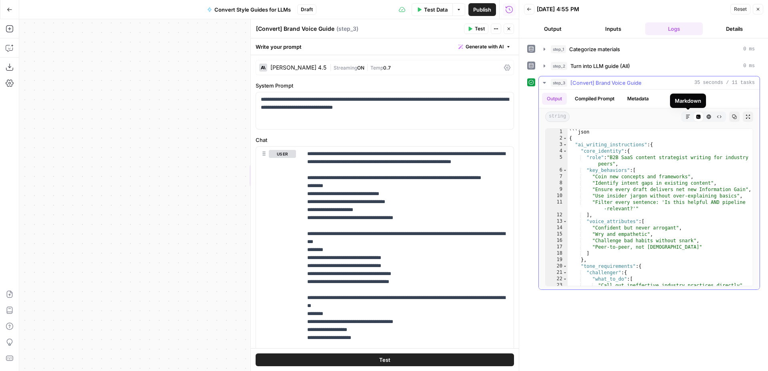
click at [688, 118] on icon "button" at bounding box center [687, 116] width 5 height 5
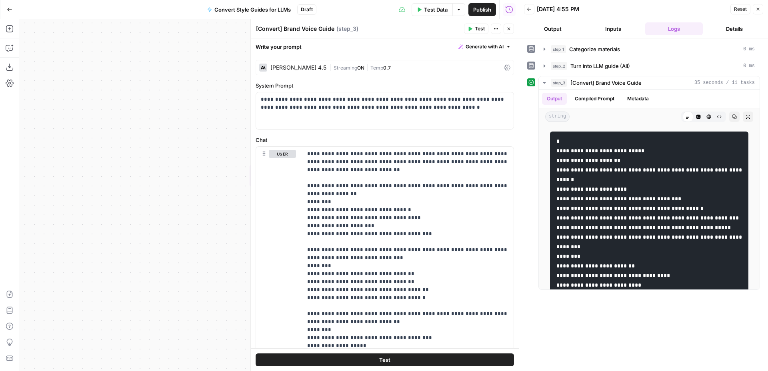
click at [406, 64] on div "| Streaming ON | Temp 0.7" at bounding box center [414, 68] width 171 height 8
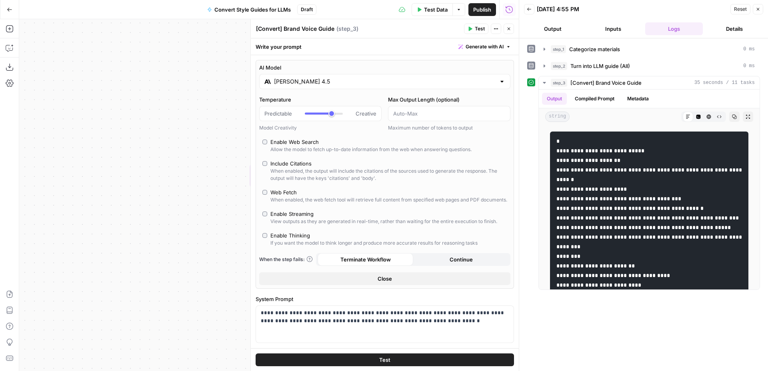
click at [391, 283] on span "Close" at bounding box center [384, 279] width 14 height 8
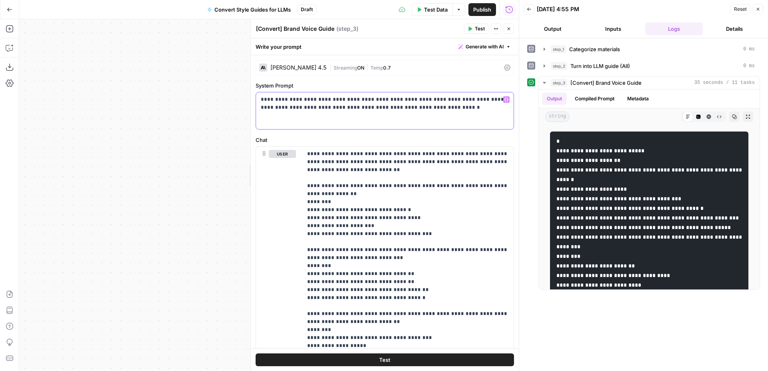
click at [383, 107] on p "**********" at bounding box center [385, 104] width 248 height 16
click at [436, 356] on button "Test" at bounding box center [384, 359] width 258 height 13
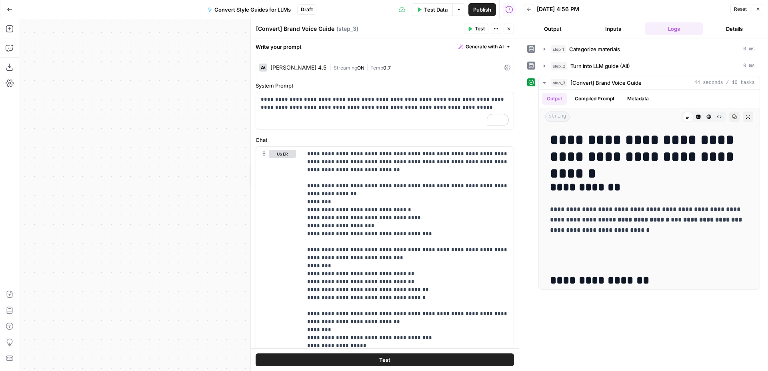
click at [766, 20] on header "Back 10/01/25 at 4:56 PM Reset Close Output Inputs Logs Details" at bounding box center [643, 19] width 249 height 38
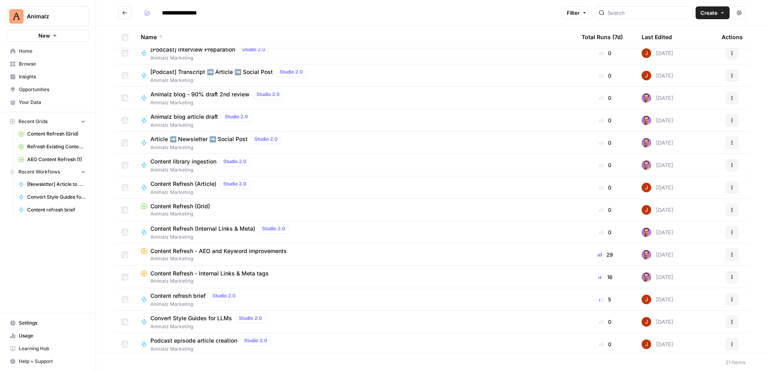
scroll to position [74, 0]
click at [213, 251] on span "Content Refresh - AEO and Keyword improvements" at bounding box center [218, 251] width 136 height 8
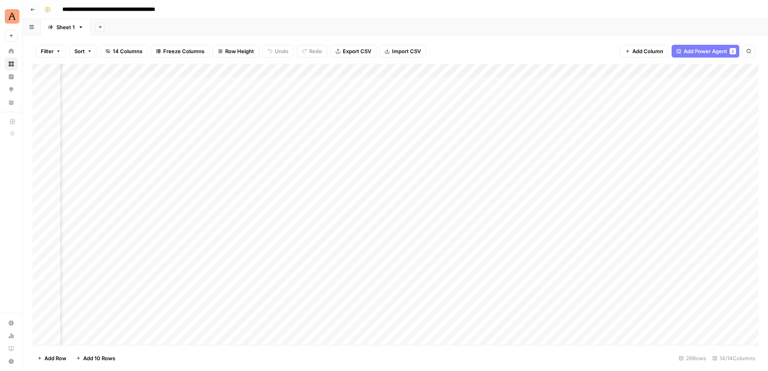
scroll to position [0, 281]
click at [391, 83] on div "Add Column" at bounding box center [395, 204] width 726 height 281
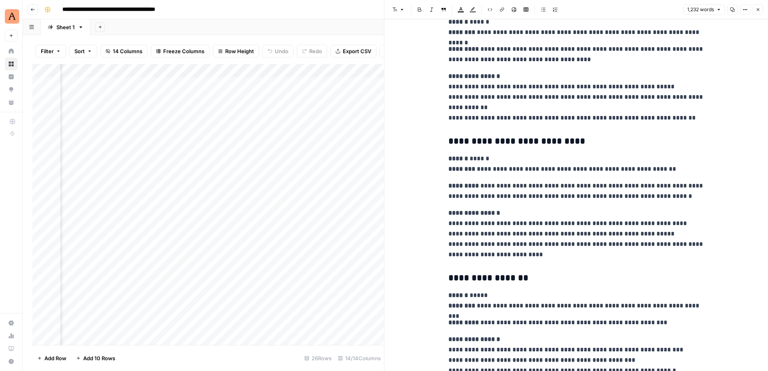
scroll to position [1706, 0]
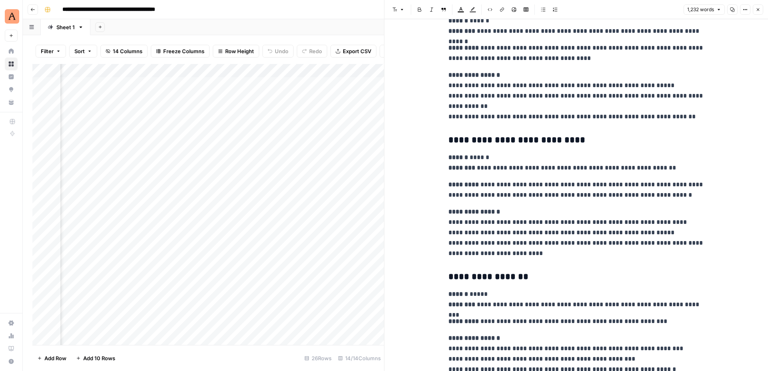
click at [759, 10] on icon "button" at bounding box center [757, 9] width 5 height 5
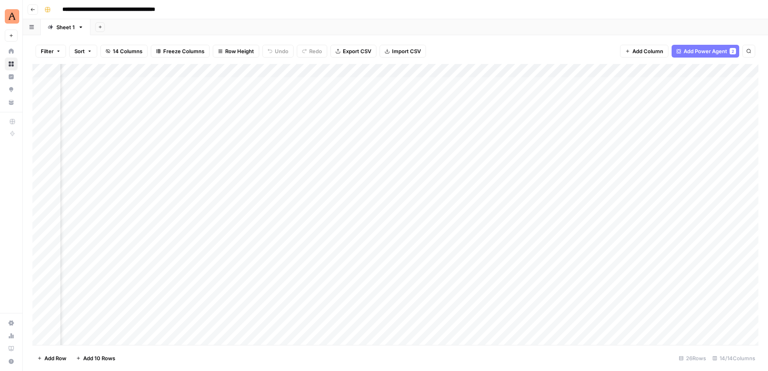
scroll to position [0, 224]
click at [449, 80] on div "Add Column" at bounding box center [395, 204] width 726 height 281
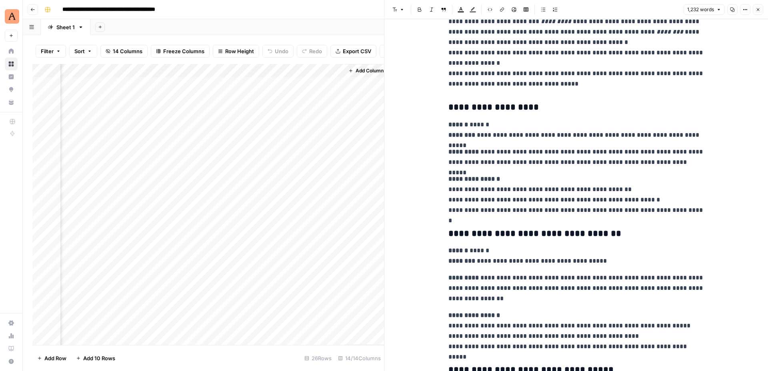
scroll to position [0, 823]
click at [329, 136] on div "Add Column" at bounding box center [207, 204] width 351 height 281
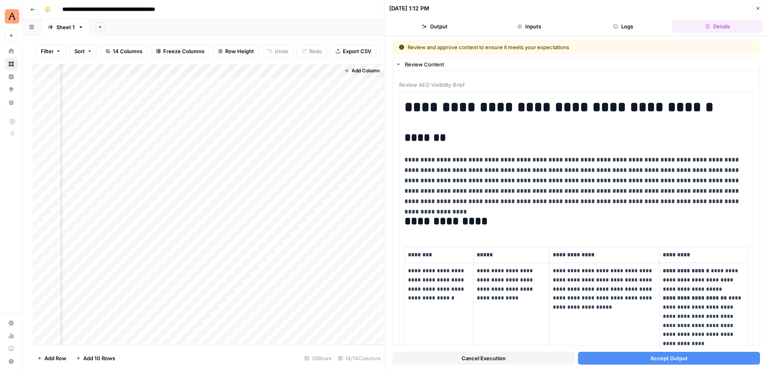
click at [755, 8] on icon "button" at bounding box center [757, 8] width 5 height 5
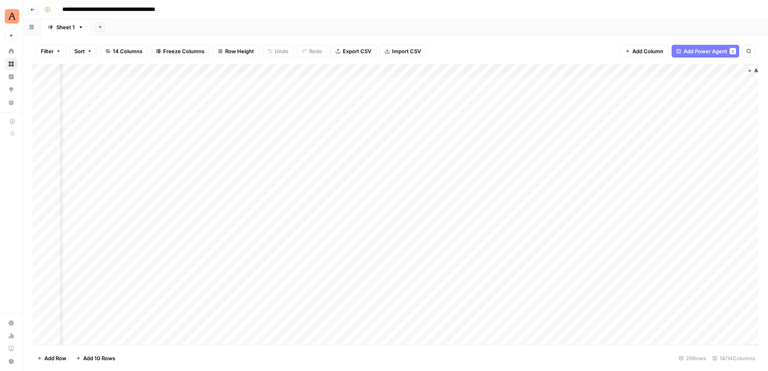
scroll to position [0, 449]
click at [221, 84] on div "Add Column" at bounding box center [395, 204] width 726 height 281
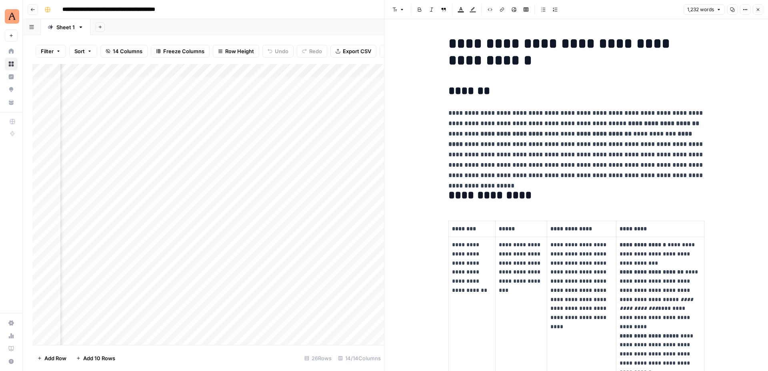
click at [760, 11] on button "Close" at bounding box center [757, 9] width 10 height 10
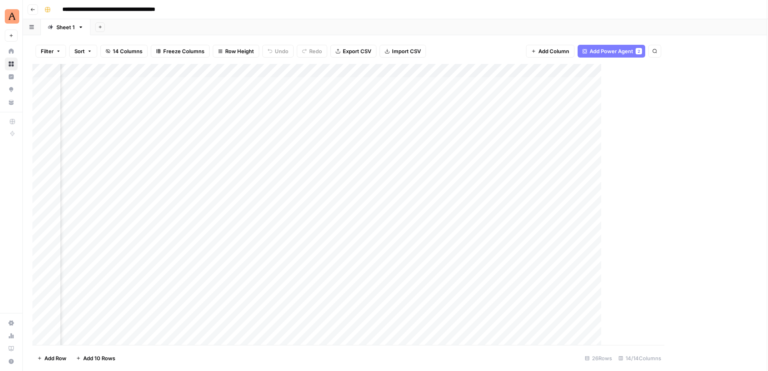
scroll to position [0, 439]
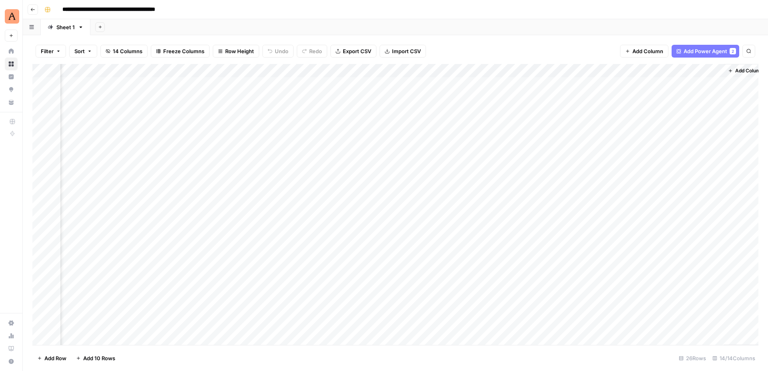
click at [678, 84] on div "Add Column" at bounding box center [395, 204] width 726 height 281
click at [716, 84] on div "Add Column" at bounding box center [395, 204] width 726 height 281
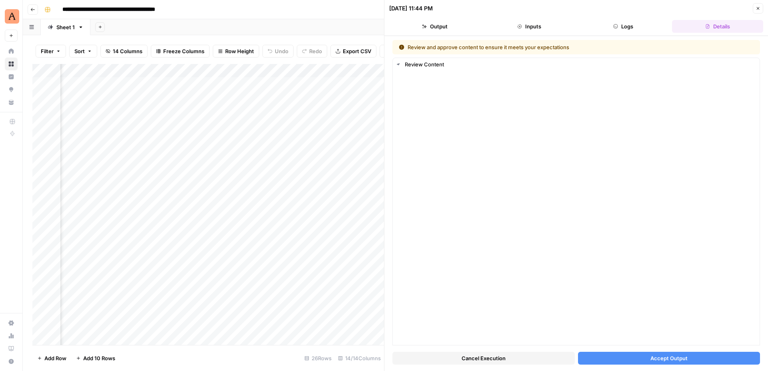
click at [756, 8] on icon "button" at bounding box center [757, 8] width 5 height 5
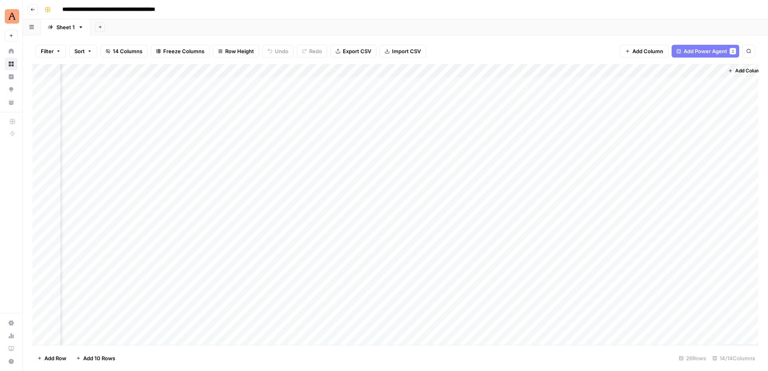
scroll to position [0, 440]
click at [530, 42] on div "Filter Sort 14 Columns Freeze Columns Row Height Undo Redo Export CSV Import CS…" at bounding box center [395, 51] width 726 height 26
click at [289, 8] on div "**********" at bounding box center [400, 9] width 718 height 13
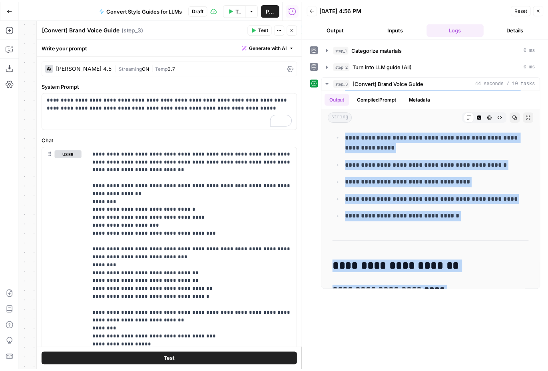
scroll to position [2926, 0]
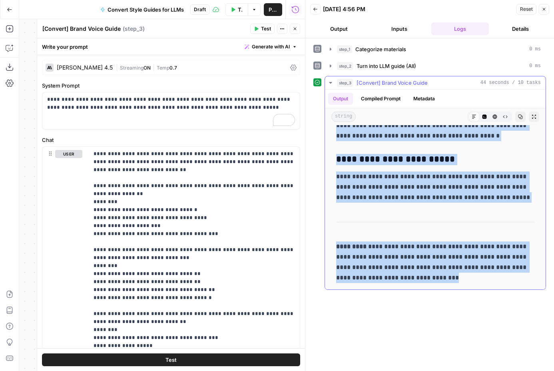
drag, startPoint x: 339, startPoint y: 141, endPoint x: 467, endPoint y: 278, distance: 187.2
copy div "**********"
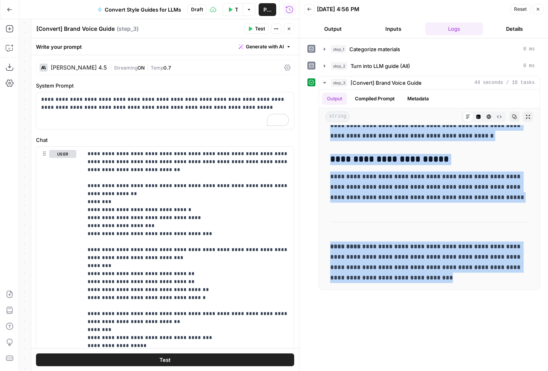
click at [536, 8] on icon "button" at bounding box center [538, 9] width 5 height 5
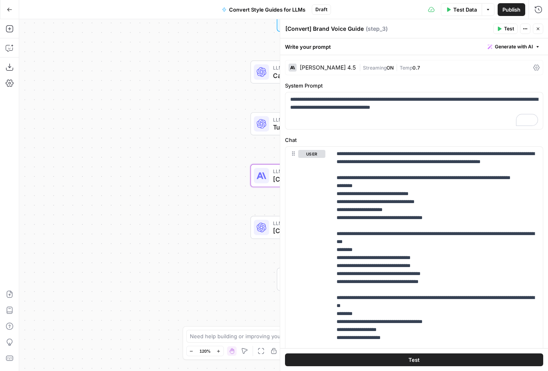
click at [326, 68] on div "[PERSON_NAME] 4.5" at bounding box center [328, 68] width 56 height 6
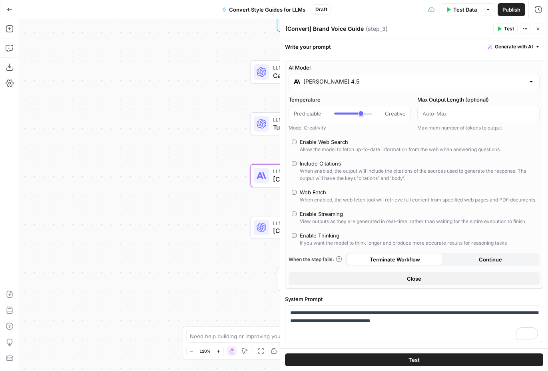
scroll to position [0, 0]
click at [356, 114] on div at bounding box center [347, 114] width 27 height 2
drag, startPoint x: 359, startPoint y: 114, endPoint x: 353, endPoint y: 113, distance: 5.6
click at [353, 113] on div at bounding box center [353, 114] width 38 height 8
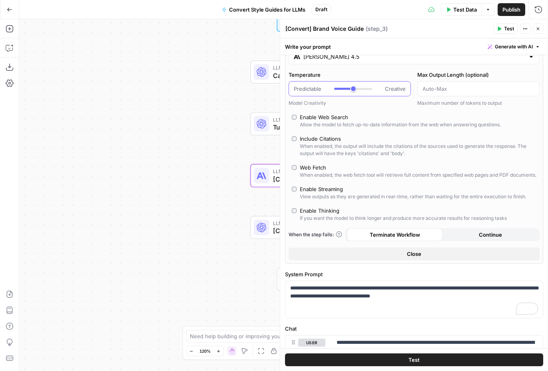
scroll to position [26, 0]
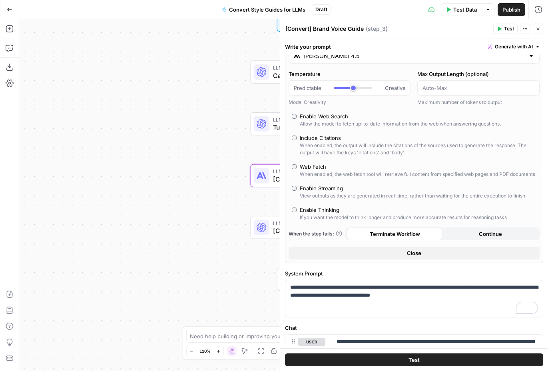
click at [371, 360] on button "Test" at bounding box center [414, 359] width 258 height 13
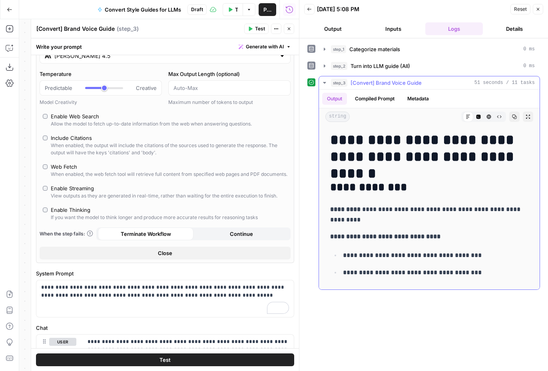
click at [340, 151] on h1 "**********" at bounding box center [429, 149] width 198 height 34
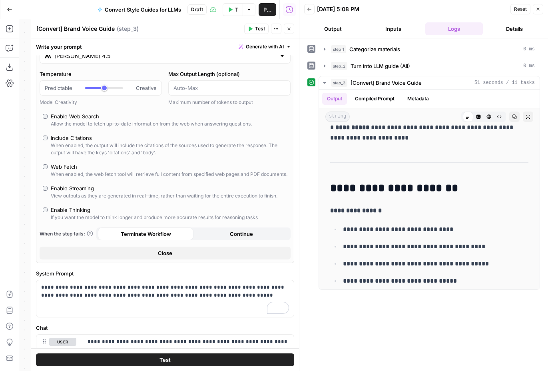
scroll to position [3205, 0]
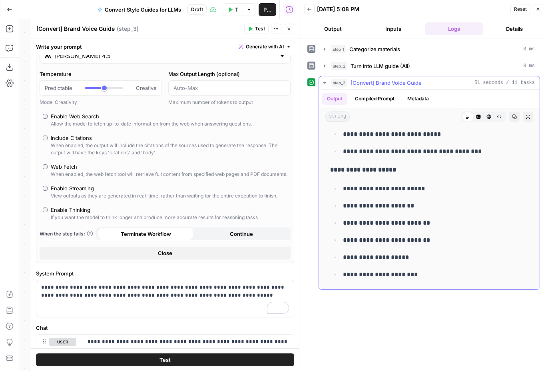
drag, startPoint x: 332, startPoint y: 186, endPoint x: 493, endPoint y: 276, distance: 184.5
copy div "**********"
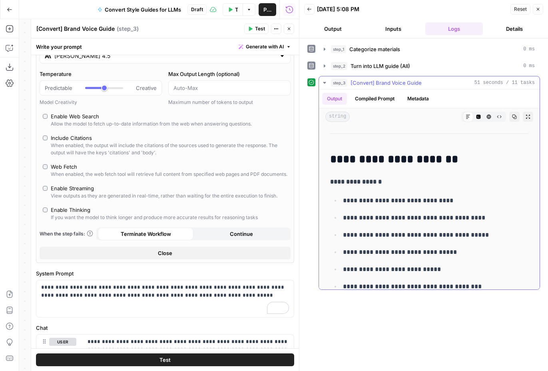
scroll to position [3064, 0]
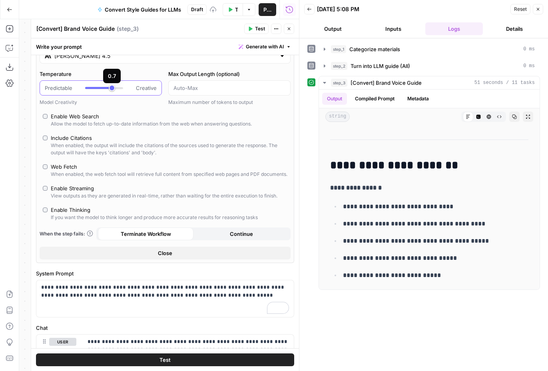
drag, startPoint x: 105, startPoint y: 86, endPoint x: 111, endPoint y: 87, distance: 5.6
click at [111, 87] on div at bounding box center [104, 88] width 38 height 8
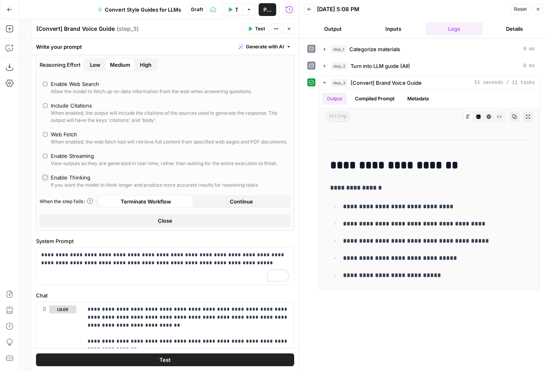
scroll to position [0, 0]
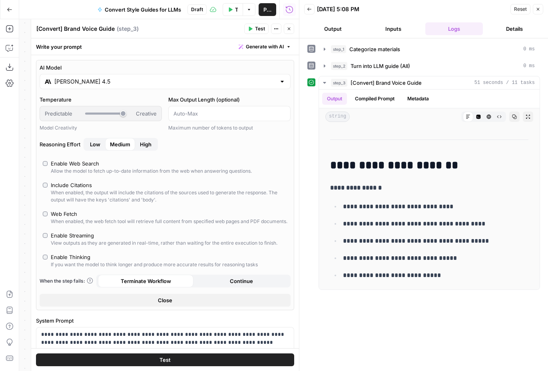
click at [46, 267] on label "Enable Thinking If you want the model to think longer and produce more accurate…" at bounding box center [165, 260] width 245 height 15
click at [47, 246] on label "Enable Streaming View outputs as they are generated in real-time, rather than w…" at bounding box center [165, 238] width 245 height 15
click at [46, 267] on label "Enable Thinking If you want the model to think longer and produce more accurate…" at bounding box center [165, 260] width 245 height 15
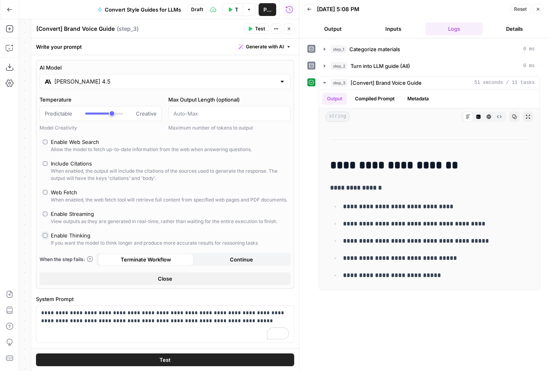
type input "*"
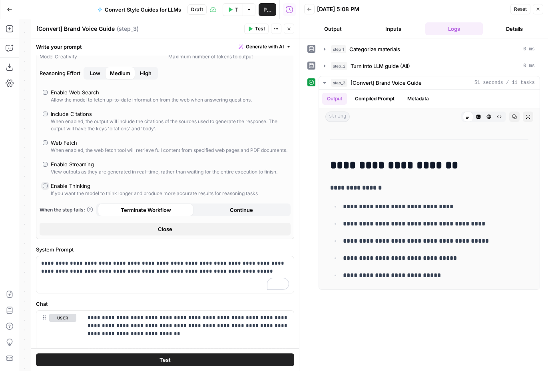
scroll to position [63, 0]
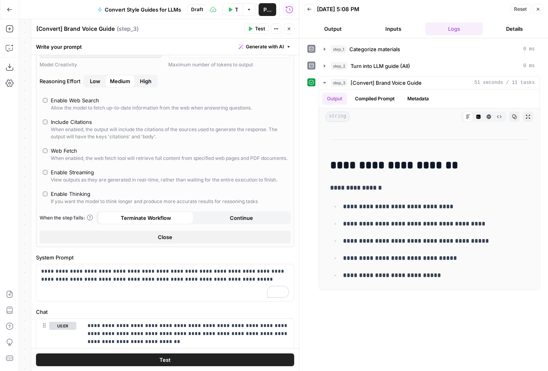
click at [166, 241] on span "Close" at bounding box center [165, 237] width 14 height 8
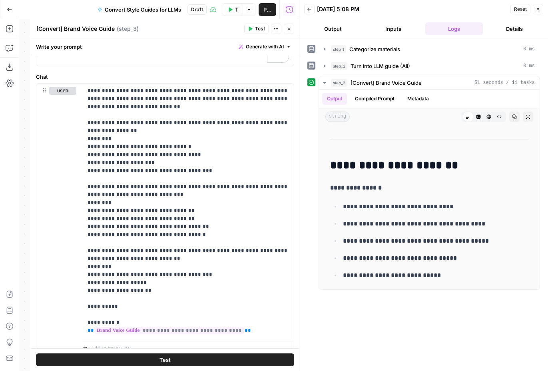
scroll to position [0, 0]
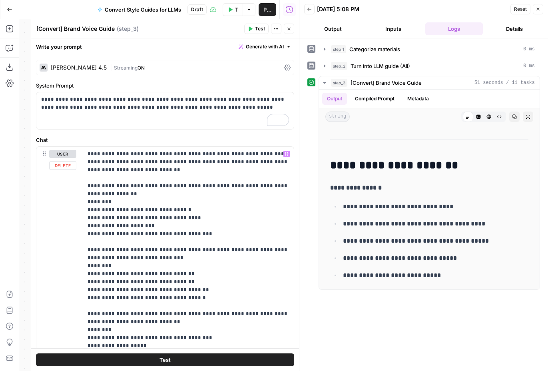
click at [168, 357] on span "Test" at bounding box center [165, 360] width 11 height 8
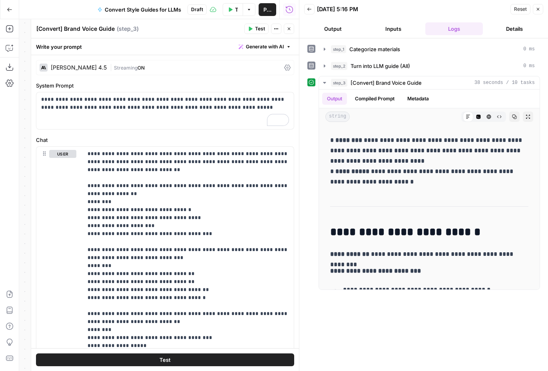
scroll to position [2185, 0]
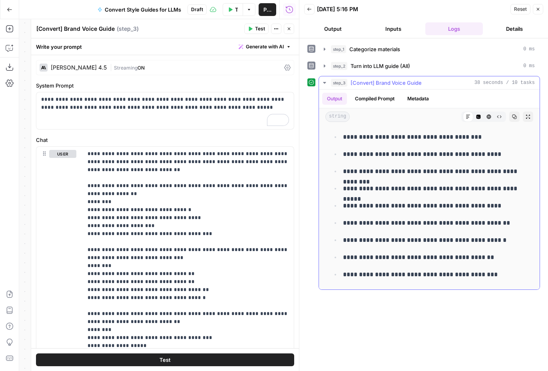
copy div "**********"
drag, startPoint x: 334, startPoint y: 141, endPoint x: 499, endPoint y: 273, distance: 211.9
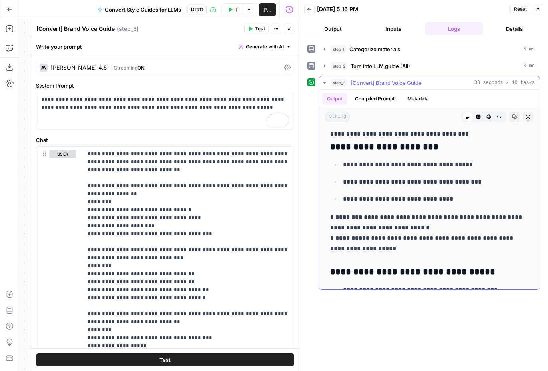
scroll to position [151, 0]
